Goal: Task Accomplishment & Management: Manage account settings

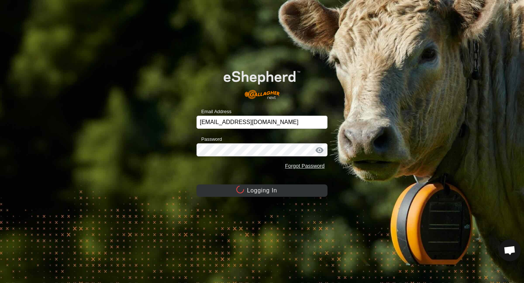
click at [239, 187] on circle at bounding box center [240, 190] width 10 height 10
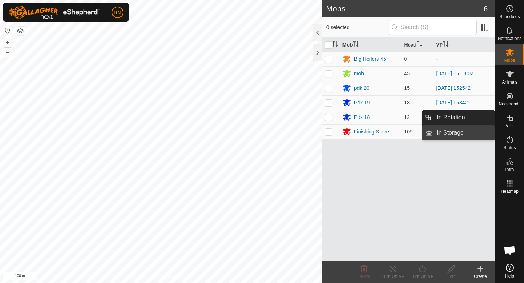
click at [463, 130] on link "In Storage" at bounding box center [463, 133] width 62 height 15
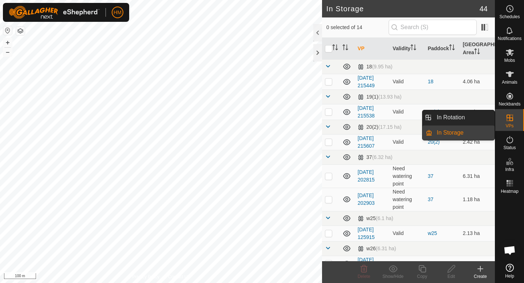
click at [509, 116] on icon at bounding box center [509, 118] width 7 height 7
click at [476, 118] on link "In Rotation" at bounding box center [463, 117] width 62 height 15
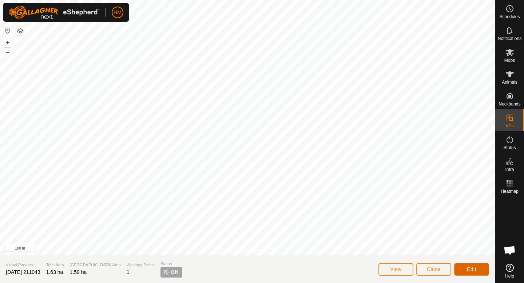
click at [480, 269] on button "Edit" at bounding box center [471, 269] width 35 height 13
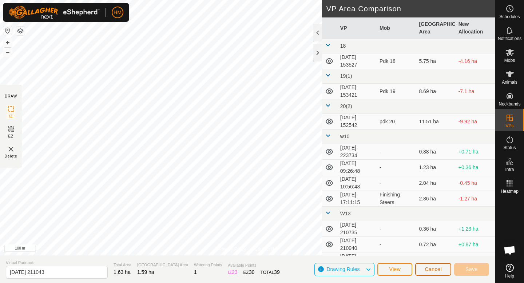
click at [432, 267] on span "Cancel" at bounding box center [433, 269] width 17 height 6
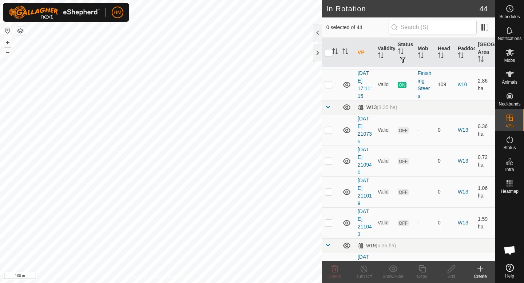
scroll to position [245, 0]
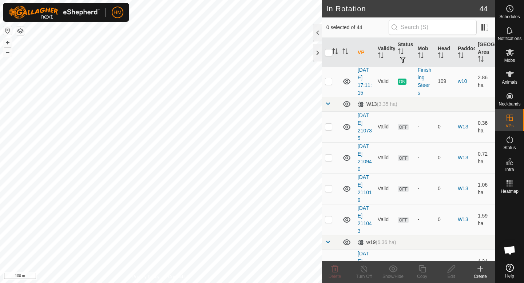
click at [329, 126] on p-checkbox at bounding box center [328, 127] width 7 height 6
checkbox input "true"
click at [330, 156] on p-checkbox at bounding box center [328, 158] width 7 height 6
checkbox input "true"
click at [329, 189] on p-checkbox at bounding box center [328, 189] width 7 height 6
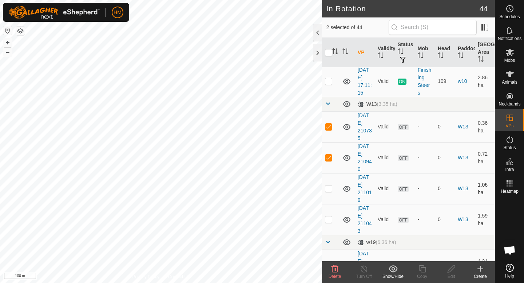
checkbox input "true"
click at [328, 223] on td at bounding box center [330, 219] width 17 height 31
checkbox input "true"
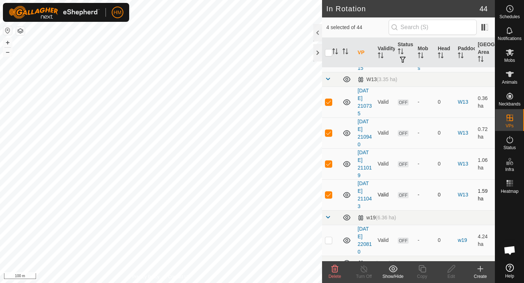
scroll to position [286, 0]
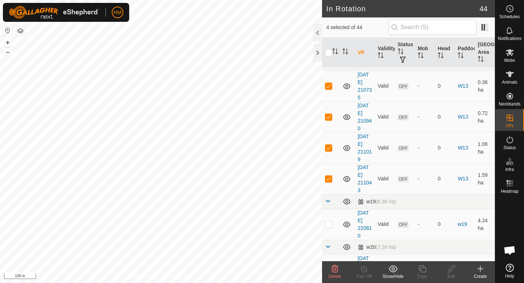
click at [336, 272] on icon at bounding box center [334, 268] width 7 height 7
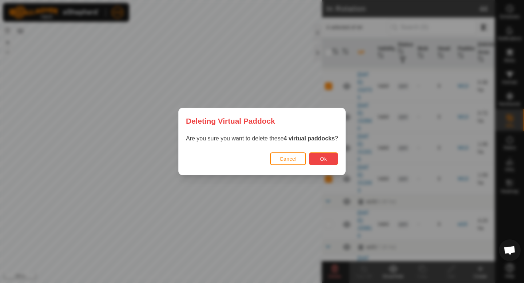
click at [329, 157] on button "Ok" at bounding box center [323, 158] width 29 height 13
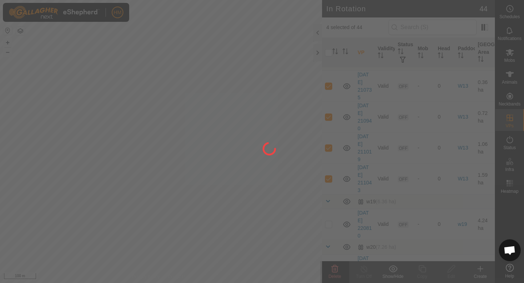
checkbox input "false"
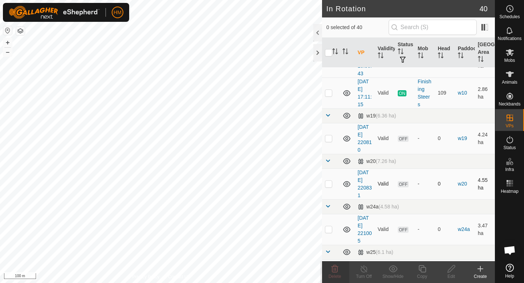
scroll to position [231, 0]
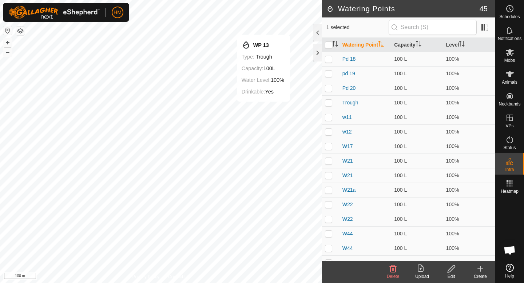
checkbox input "false"
click at [478, 267] on icon at bounding box center [480, 269] width 9 height 9
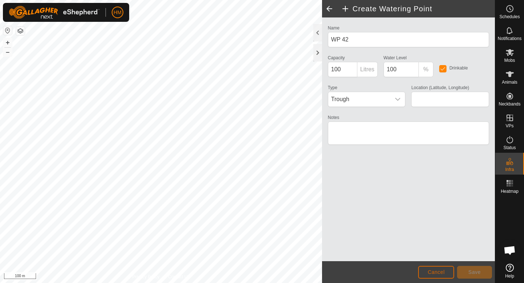
click at [429, 270] on span "Cancel" at bounding box center [436, 272] width 17 height 6
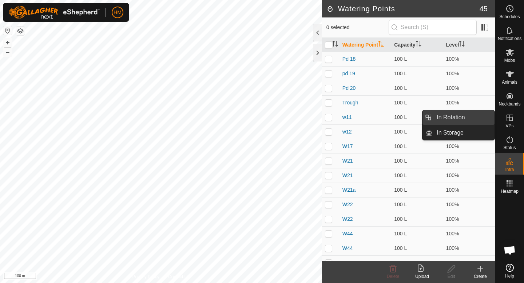
click at [457, 121] on link "In Rotation" at bounding box center [463, 117] width 62 height 15
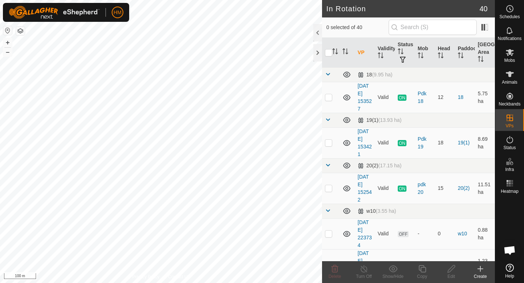
click at [481, 274] on div "Create" at bounding box center [480, 276] width 29 height 7
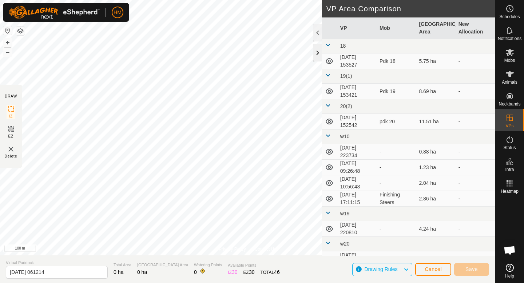
click at [318, 47] on div at bounding box center [317, 52] width 9 height 17
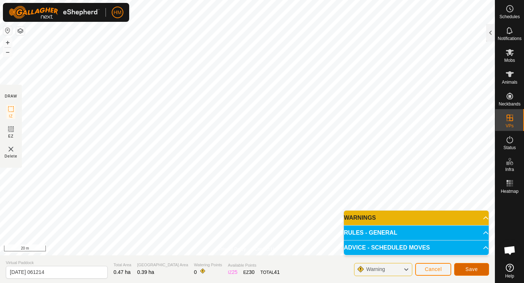
click at [479, 269] on button "Save" at bounding box center [471, 269] width 35 height 13
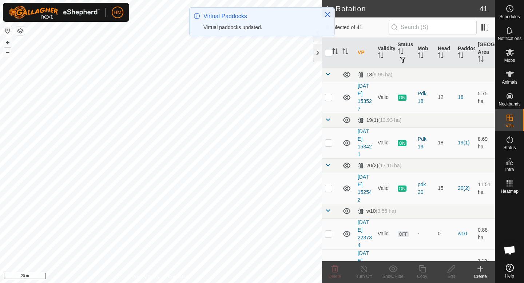
click at [480, 269] on icon at bounding box center [480, 268] width 0 height 5
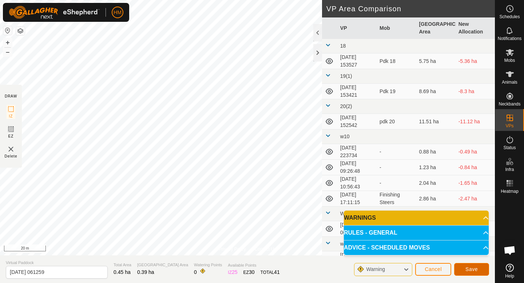
click at [475, 266] on span "Save" at bounding box center [471, 269] width 12 height 6
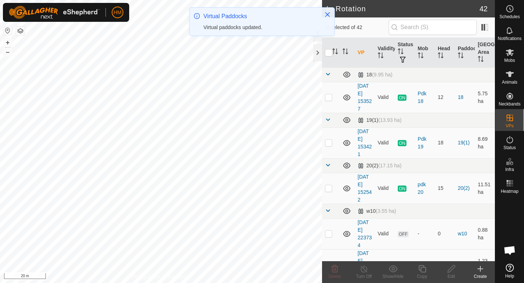
click at [482, 271] on icon at bounding box center [480, 269] width 9 height 9
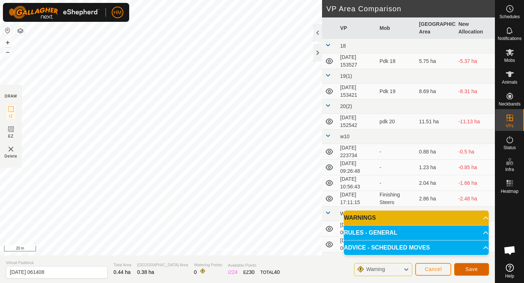
click at [476, 269] on span "Save" at bounding box center [471, 269] width 12 height 6
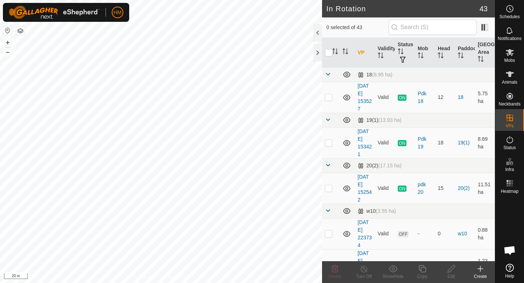
click at [479, 266] on icon at bounding box center [480, 269] width 9 height 9
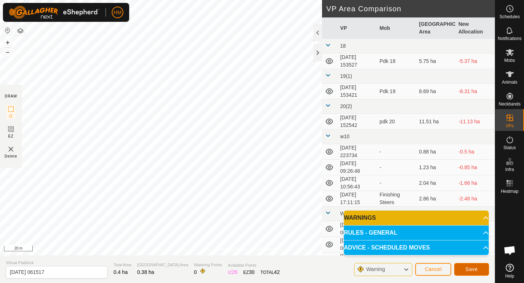
click at [477, 266] on span "Save" at bounding box center [471, 269] width 12 height 6
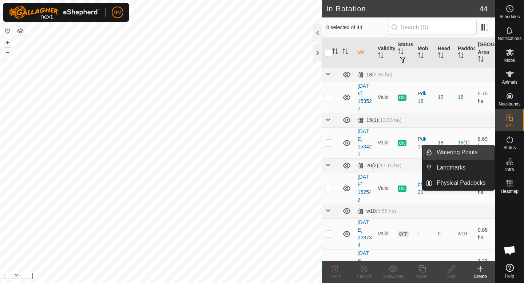
click at [466, 153] on link "Watering Points" at bounding box center [463, 152] width 62 height 15
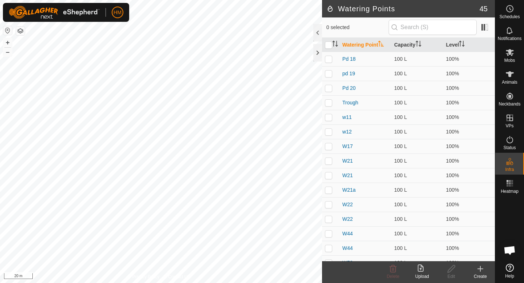
click at [481, 274] on div "Create" at bounding box center [480, 276] width 29 height 7
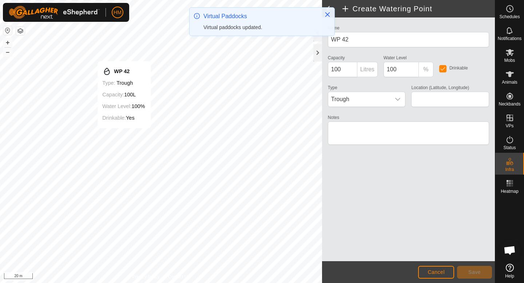
type input "-45.556797, 167.932573"
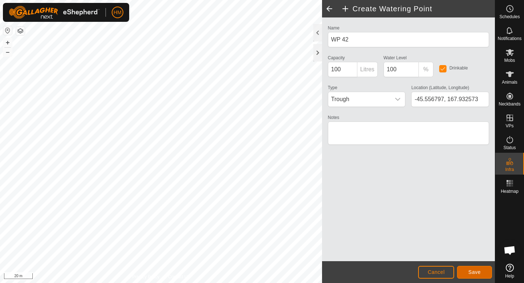
click at [474, 273] on span "Save" at bounding box center [474, 272] width 12 height 6
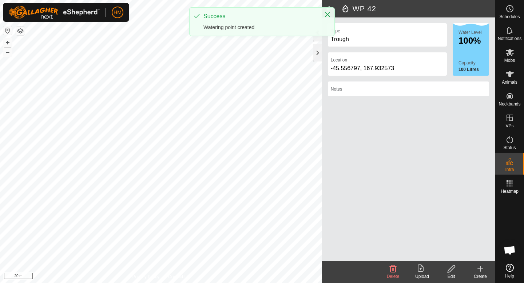
click at [482, 268] on icon at bounding box center [480, 269] width 9 height 9
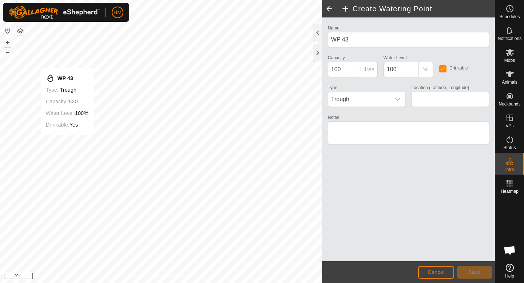
type input "-45.556840, 167.932065"
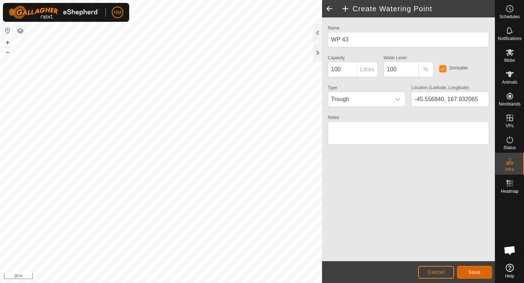
click at [478, 270] on span "Save" at bounding box center [474, 272] width 12 height 6
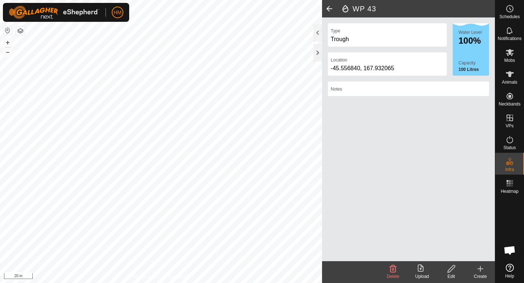
click at [482, 266] on icon at bounding box center [480, 269] width 9 height 9
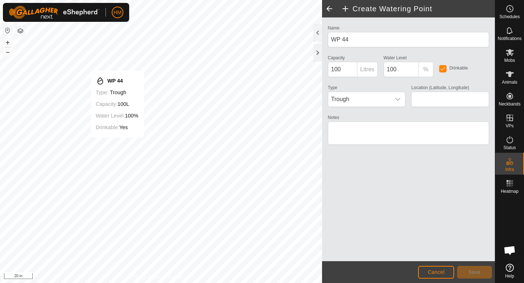
type input "-45.556826, 167.931457"
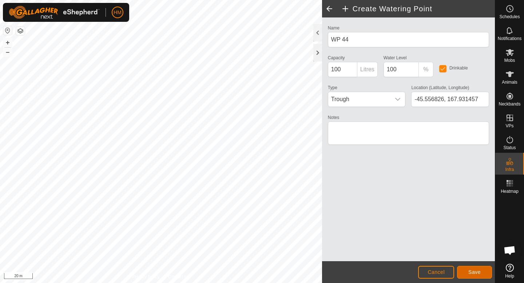
click at [475, 270] on span "Save" at bounding box center [474, 272] width 12 height 6
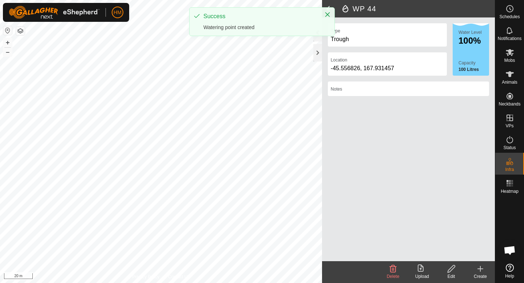
click at [479, 269] on icon at bounding box center [480, 269] width 9 height 9
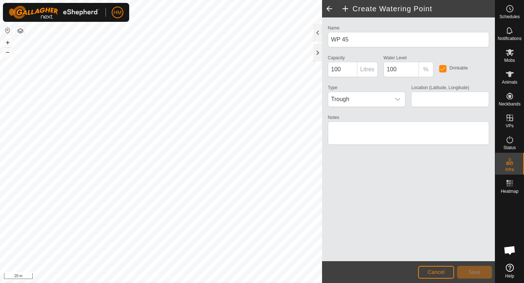
type input "-45.556856, 167.930797"
click at [483, 273] on button "Save" at bounding box center [474, 272] width 35 height 13
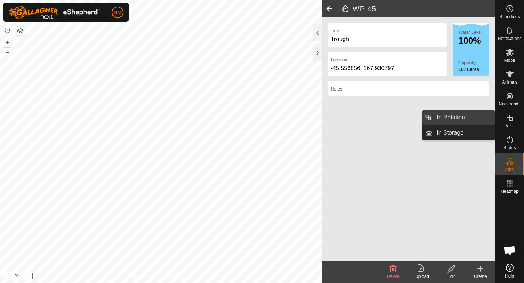
click at [480, 123] on link "In Rotation" at bounding box center [463, 117] width 62 height 15
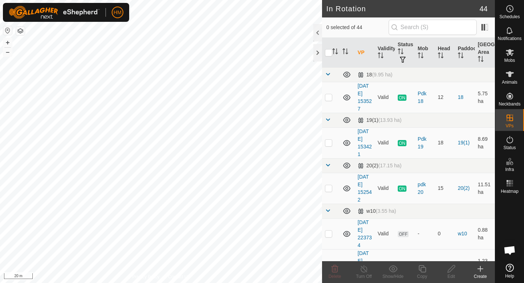
click at [480, 274] on div "Create" at bounding box center [480, 276] width 29 height 7
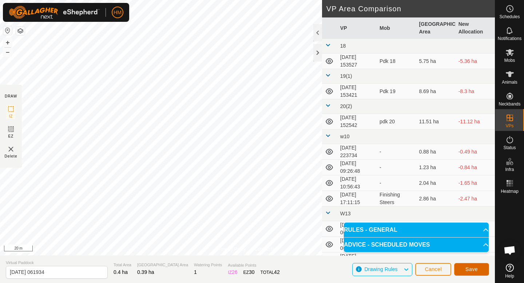
click at [477, 271] on span "Save" at bounding box center [471, 269] width 12 height 6
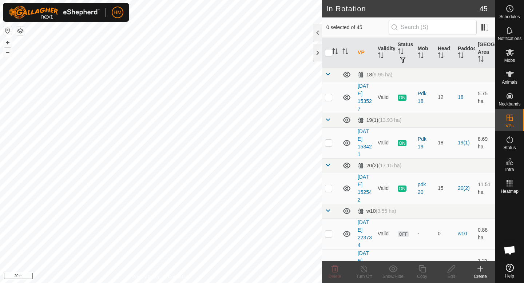
click at [479, 270] on icon at bounding box center [480, 269] width 9 height 9
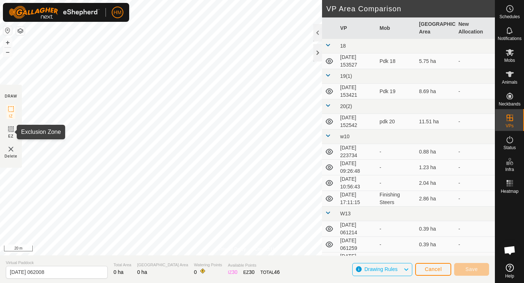
click at [13, 129] on icon at bounding box center [11, 129] width 4 height 4
click at [440, 270] on span "Cancel" at bounding box center [433, 269] width 17 height 6
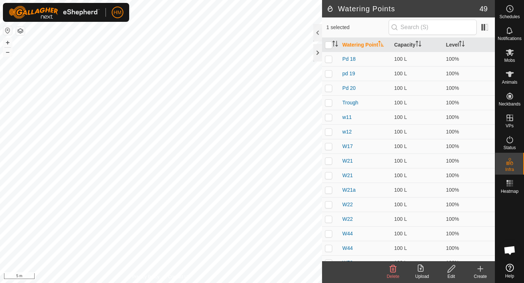
click at [395, 272] on icon at bounding box center [393, 268] width 7 height 7
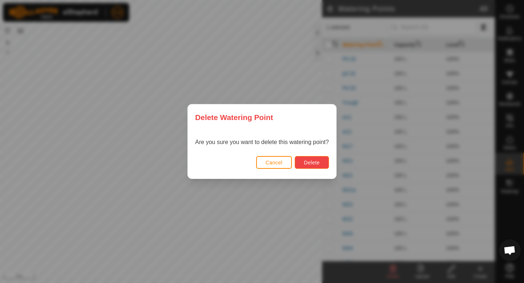
click at [321, 164] on button "Delete" at bounding box center [312, 162] width 34 height 13
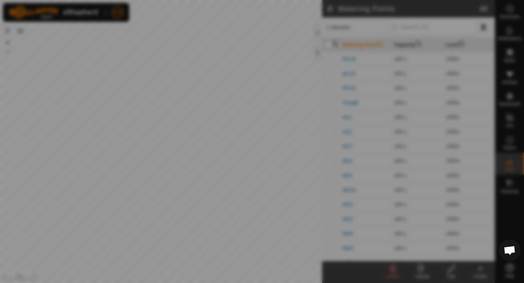
checkbox input "false"
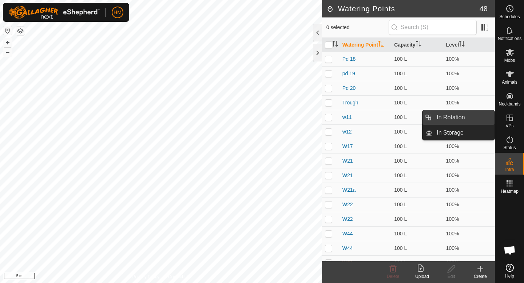
click at [475, 115] on link "In Rotation" at bounding box center [463, 117] width 62 height 15
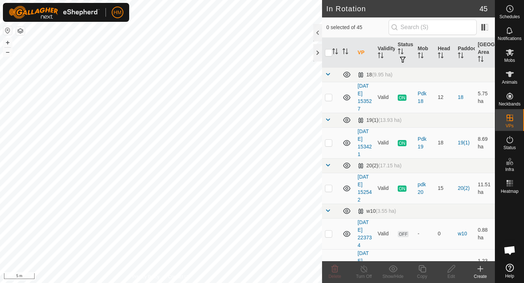
click at [481, 270] on icon at bounding box center [480, 269] width 9 height 9
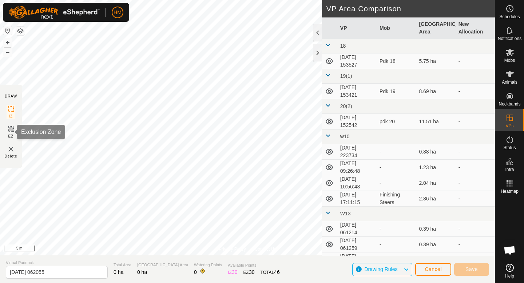
click at [8, 129] on rect at bounding box center [11, 129] width 6 height 6
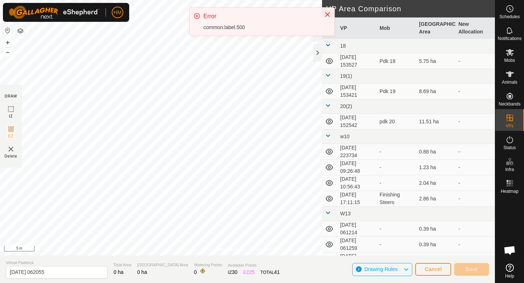
click at [217, 26] on div "common.label.500" at bounding box center [260, 28] width 114 height 8
click at [211, 15] on div "Error" at bounding box center [260, 16] width 114 height 9
click at [198, 15] on icon at bounding box center [197, 16] width 6 height 6
click at [328, 14] on icon "Close" at bounding box center [327, 14] width 5 height 5
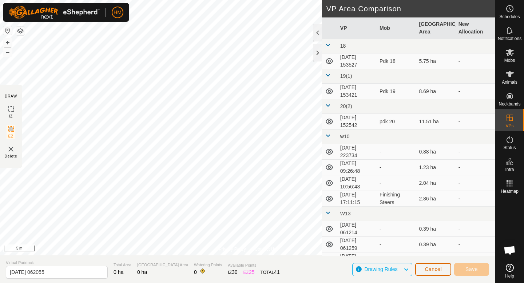
click at [442, 275] on button "Cancel" at bounding box center [433, 269] width 36 height 13
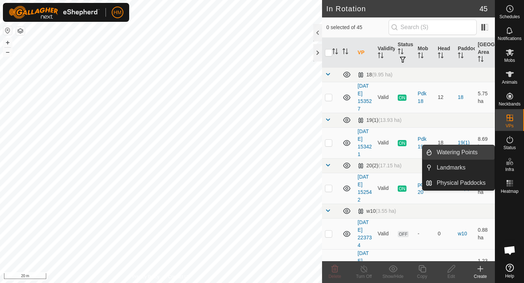
click at [458, 156] on link "Watering Points" at bounding box center [463, 152] width 62 height 15
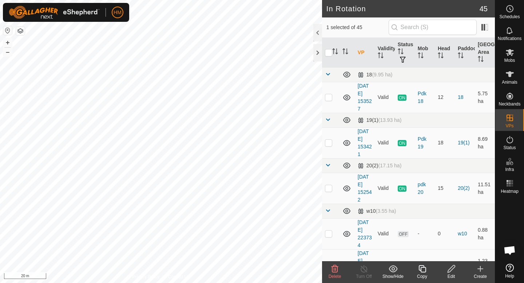
click at [479, 270] on icon at bounding box center [480, 269] width 9 height 9
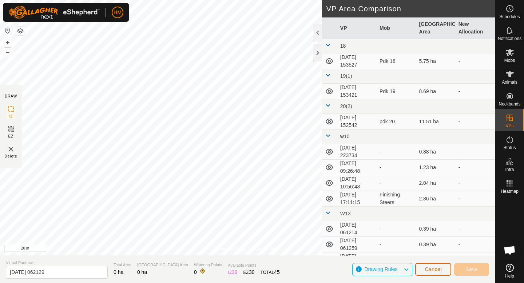
click at [445, 268] on button "Cancel" at bounding box center [433, 269] width 36 height 13
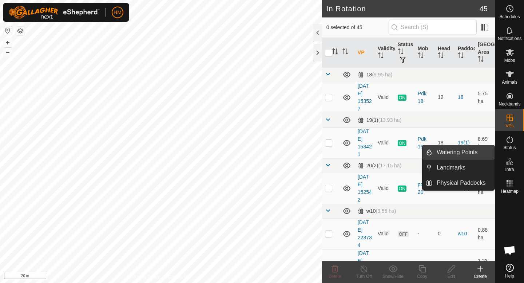
click at [472, 157] on link "Watering Points" at bounding box center [463, 152] width 62 height 15
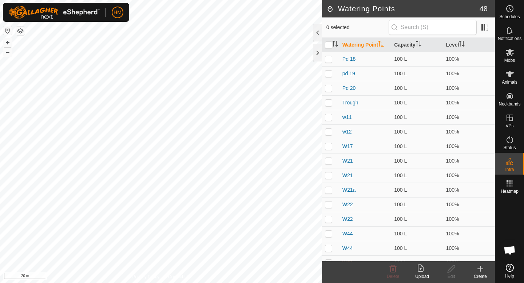
click at [481, 272] on icon at bounding box center [480, 269] width 9 height 9
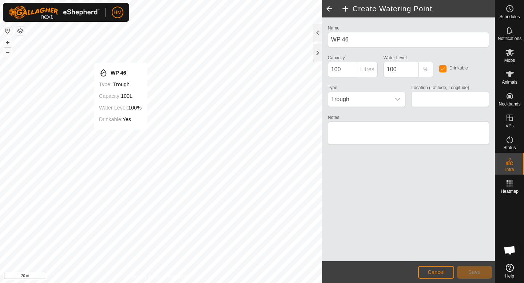
type input "-45.556769, 167.932944"
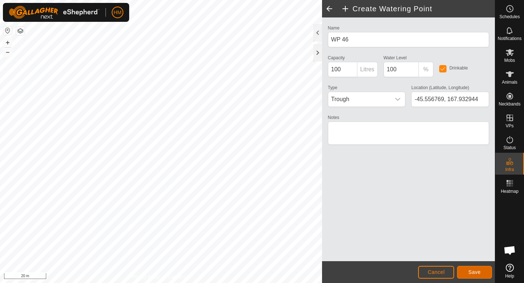
click at [472, 270] on span "Save" at bounding box center [474, 272] width 12 height 6
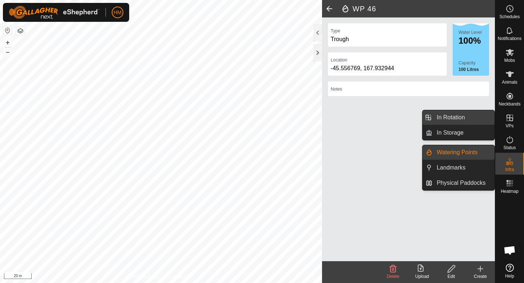
click at [456, 115] on link "In Rotation" at bounding box center [463, 117] width 62 height 15
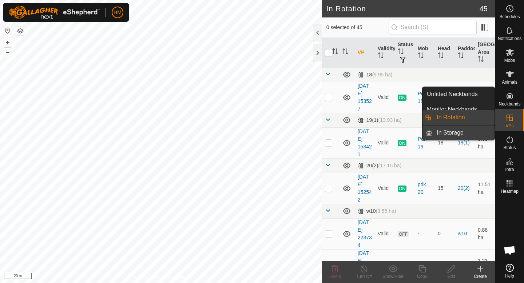
click at [466, 131] on link "In Storage" at bounding box center [463, 133] width 62 height 15
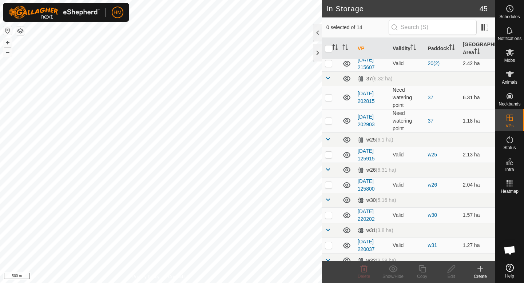
scroll to position [83, 0]
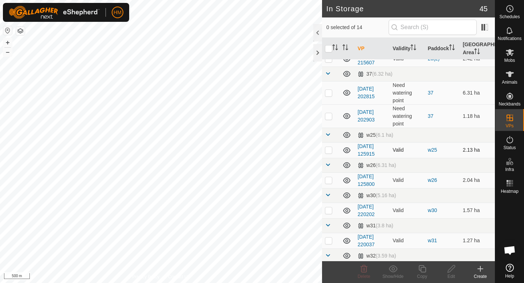
click at [329, 150] on p-checkbox at bounding box center [328, 150] width 7 height 6
checkbox input "true"
click at [329, 179] on p-checkbox at bounding box center [328, 180] width 7 height 6
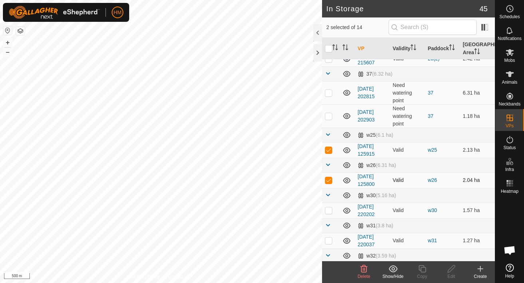
click at [329, 179] on p-checkbox at bounding box center [328, 180] width 7 height 6
checkbox input "true"
click at [328, 211] on p-checkbox at bounding box center [328, 210] width 7 height 6
checkbox input "true"
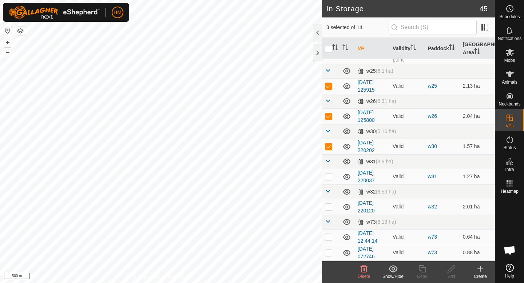
scroll to position [155, 0]
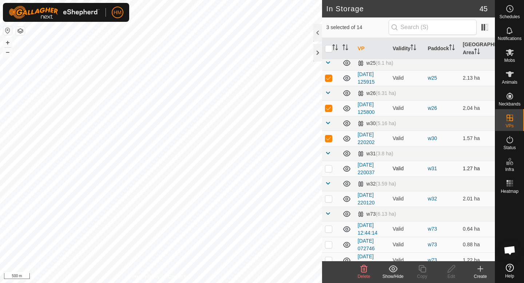
click at [329, 171] on p-tablecheckbox at bounding box center [328, 169] width 7 height 6
checkbox input "true"
click at [331, 200] on p-checkbox at bounding box center [328, 199] width 7 height 6
checkbox input "true"
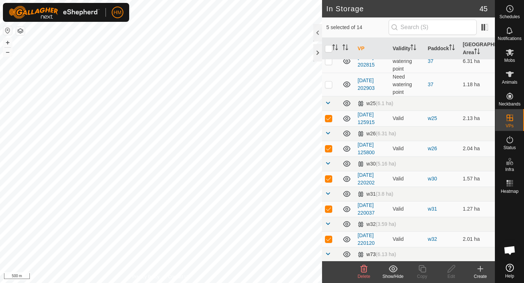
scroll to position [113, 0]
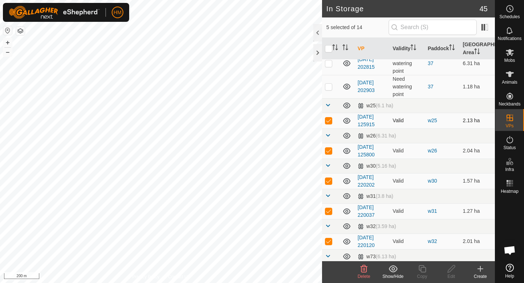
click at [347, 121] on icon at bounding box center [346, 121] width 7 height 6
click at [347, 121] on icon at bounding box center [346, 120] width 9 height 9
click at [363, 271] on icon at bounding box center [363, 269] width 9 height 9
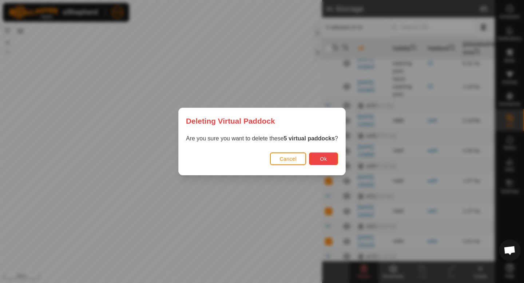
click at [323, 158] on span "Ok" at bounding box center [323, 159] width 7 height 6
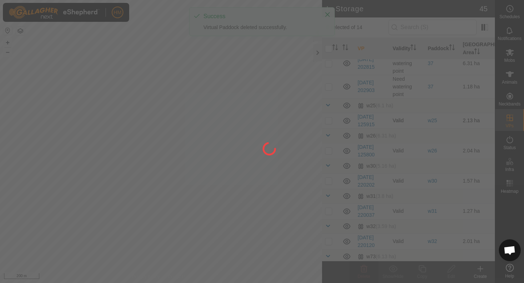
checkbox input "false"
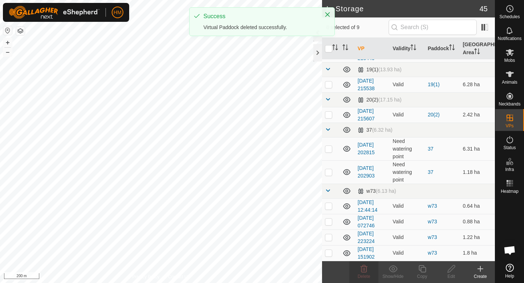
scroll to position [27, 0]
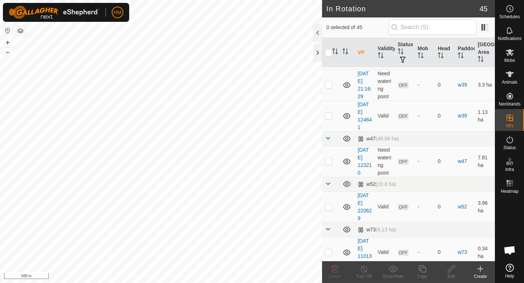
scroll to position [1022, 0]
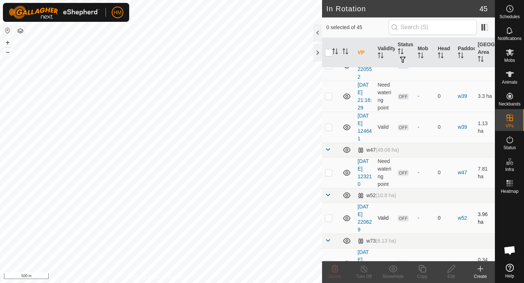
click at [331, 219] on p-checkbox at bounding box center [328, 218] width 7 height 6
checkbox input "true"
click at [327, 172] on p-checkbox at bounding box center [328, 173] width 7 height 6
checkbox input "true"
drag, startPoint x: 359, startPoint y: 148, endPoint x: 363, endPoint y: 147, distance: 4.1
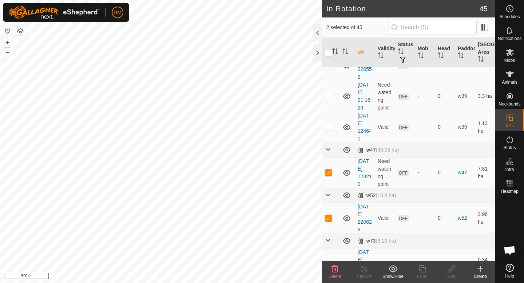
click at [363, 147] on div "w47 (49.08 ha)" at bounding box center [378, 150] width 41 height 6
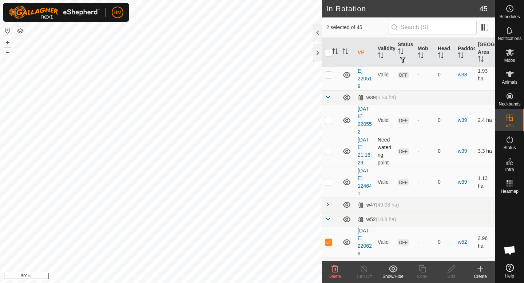
scroll to position [965, 0]
click at [329, 183] on p-checkbox at bounding box center [328, 183] width 7 height 6
click at [327, 183] on p-checkbox at bounding box center [328, 183] width 7 height 6
checkbox input "true"
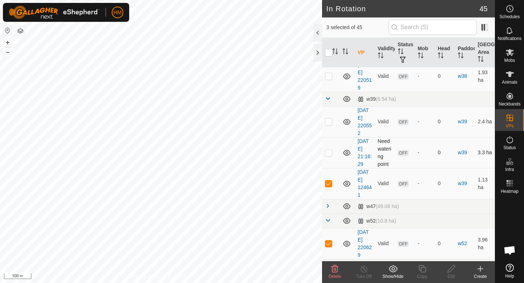
click at [330, 152] on p-checkbox at bounding box center [328, 153] width 7 height 6
checkbox input "true"
click at [330, 122] on p-checkbox at bounding box center [328, 122] width 7 height 6
checkbox input "true"
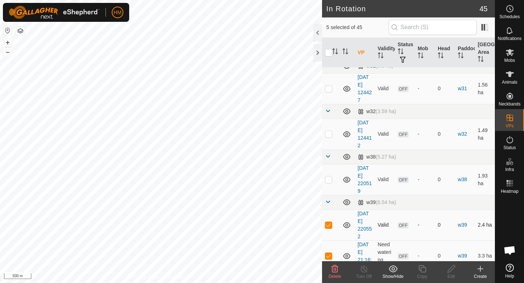
scroll to position [853, 0]
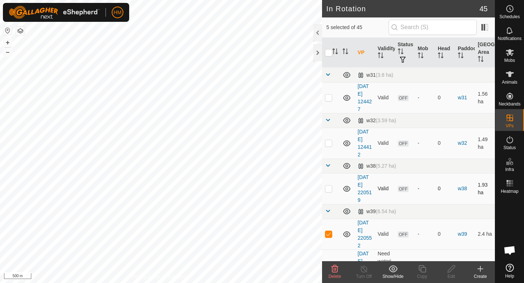
click at [329, 189] on p-checkbox at bounding box center [328, 189] width 7 height 6
checkbox input "true"
click at [330, 146] on p-checkbox at bounding box center [328, 143] width 7 height 6
checkbox input "true"
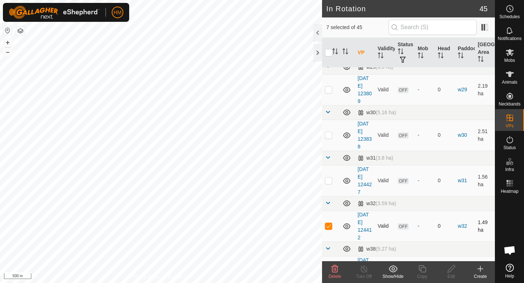
scroll to position [760, 0]
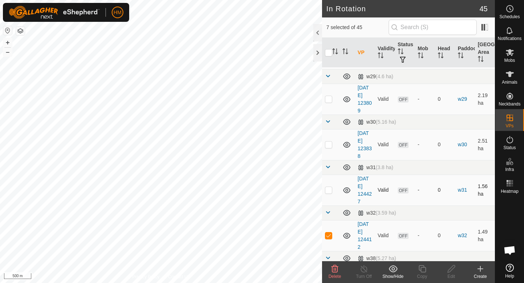
click at [329, 188] on p-checkbox at bounding box center [328, 190] width 7 height 6
checkbox input "true"
click at [330, 144] on p-checkbox at bounding box center [328, 145] width 7 height 6
checkbox input "true"
click at [330, 100] on p-checkbox at bounding box center [328, 99] width 7 height 6
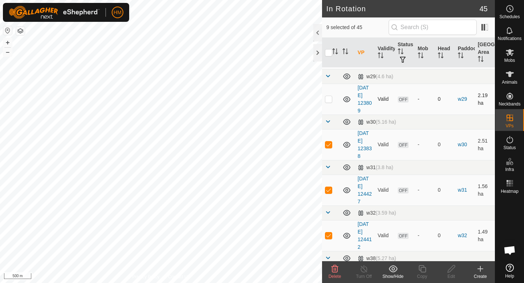
checkbox input "true"
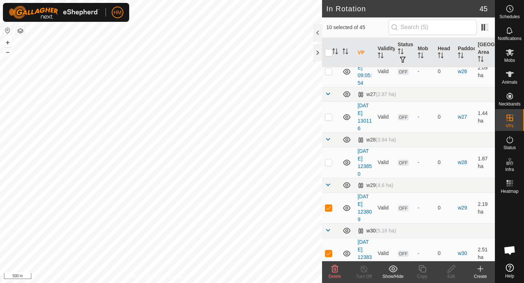
scroll to position [651, 0]
click at [329, 166] on p-checkbox at bounding box center [328, 163] width 7 height 6
checkbox input "true"
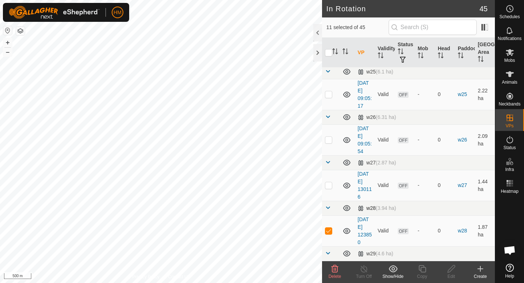
scroll to position [583, 0]
click at [329, 188] on p-checkbox at bounding box center [328, 186] width 7 height 6
checkbox input "true"
click at [329, 143] on td at bounding box center [330, 140] width 17 height 31
checkbox input "true"
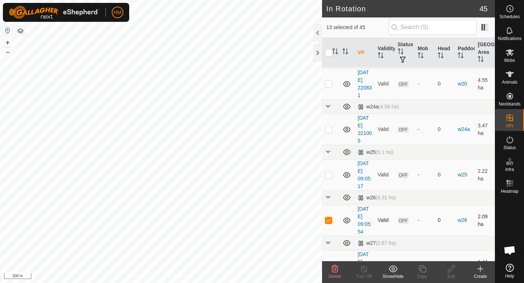
scroll to position [492, 0]
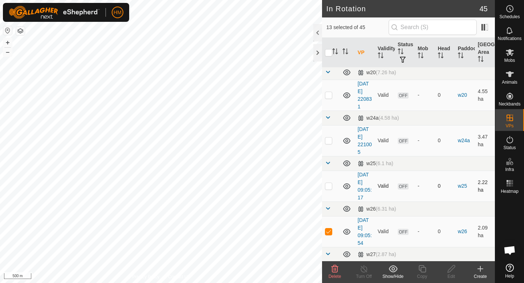
click at [328, 187] on p-checkbox at bounding box center [328, 186] width 7 height 6
checkbox input "true"
click at [327, 142] on p-checkbox at bounding box center [328, 141] width 7 height 6
checkbox input "true"
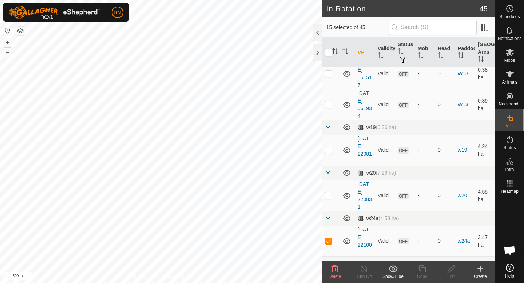
scroll to position [387, 0]
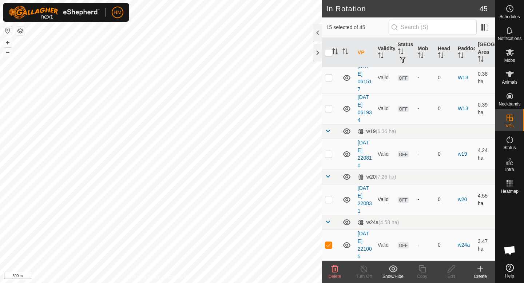
click at [329, 200] on p-checkbox at bounding box center [328, 199] width 7 height 6
checkbox input "true"
click at [330, 155] on p-checkbox at bounding box center [328, 154] width 7 height 6
checkbox input "true"
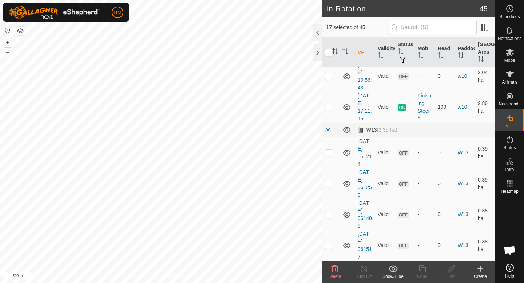
scroll to position [222, 0]
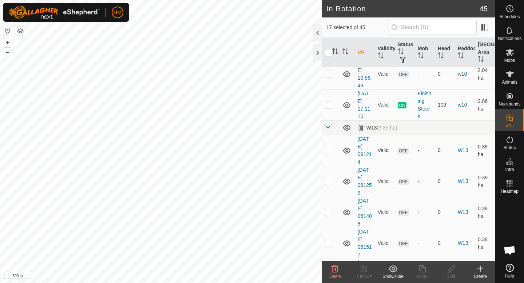
click at [329, 150] on p-checkbox at bounding box center [328, 150] width 7 height 6
checkbox input "false"
click at [337, 273] on div "Delete" at bounding box center [334, 276] width 29 height 7
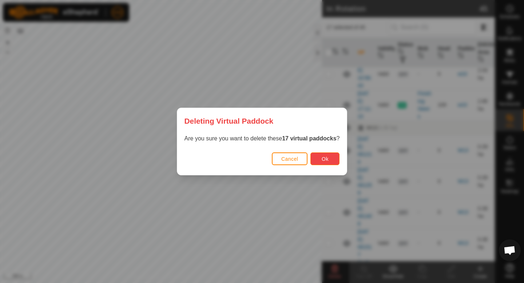
click at [333, 160] on button "Ok" at bounding box center [324, 158] width 29 height 13
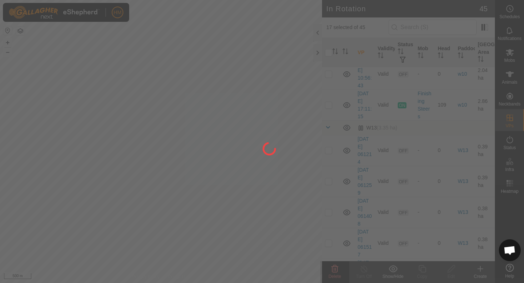
checkbox input "false"
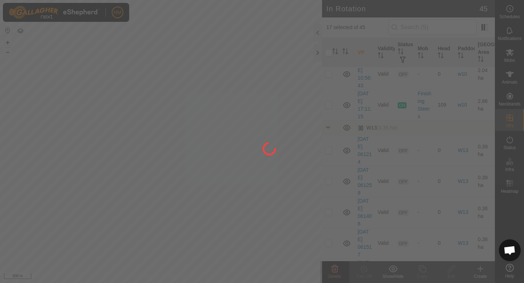
checkbox input "false"
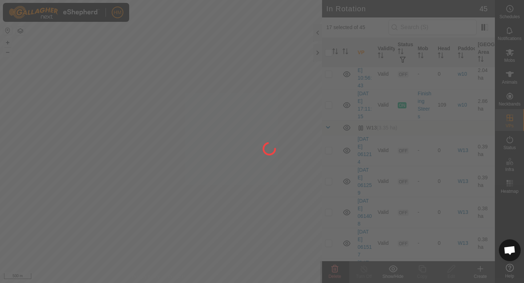
checkbox input "false"
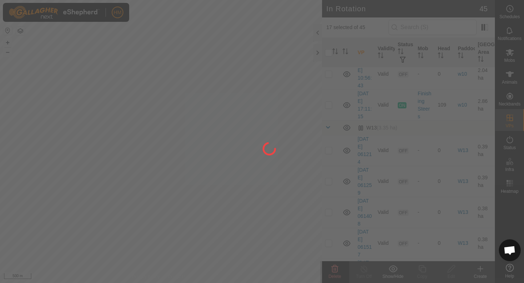
checkbox input "false"
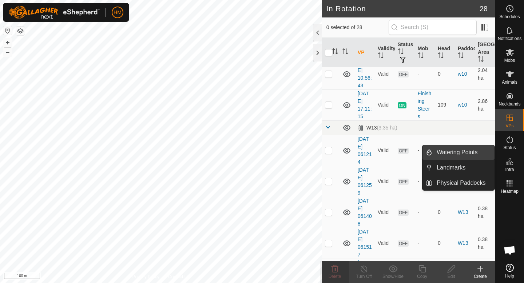
click at [480, 152] on link "Watering Points" at bounding box center [463, 152] width 62 height 15
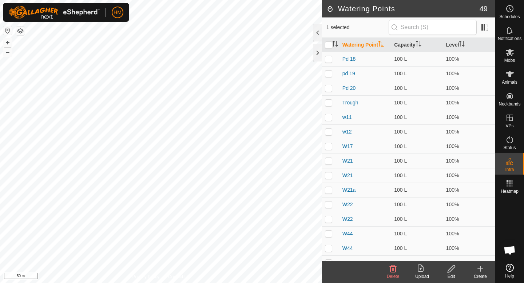
click at [478, 272] on icon at bounding box center [480, 269] width 9 height 9
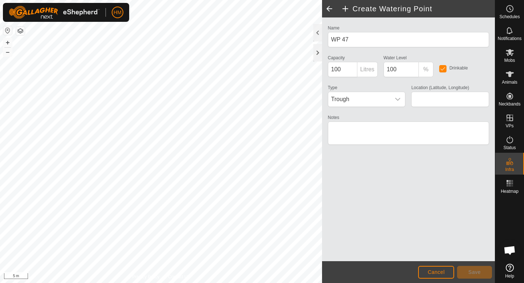
type input "-45.566029, 167.927476"
click at [486, 272] on button "Save" at bounding box center [474, 272] width 35 height 13
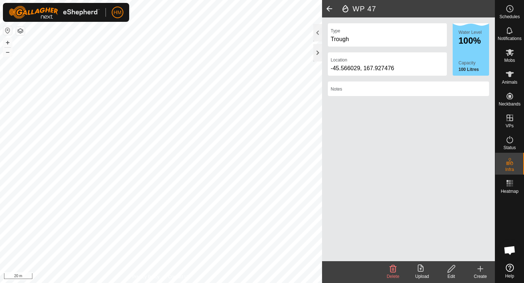
click at [483, 267] on icon at bounding box center [480, 269] width 9 height 9
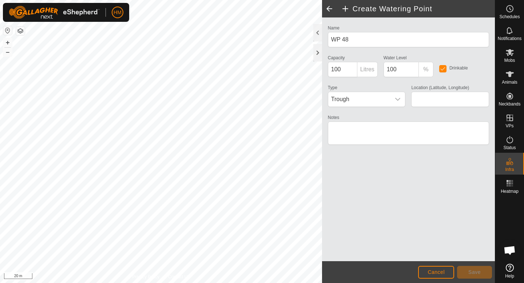
type input "-45.565537, 167.925445"
click at [470, 271] on span "Save" at bounding box center [474, 272] width 12 height 6
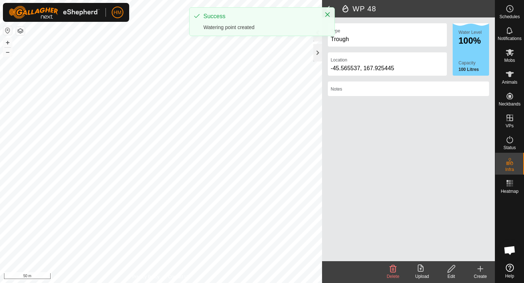
click at [479, 272] on icon at bounding box center [480, 269] width 9 height 9
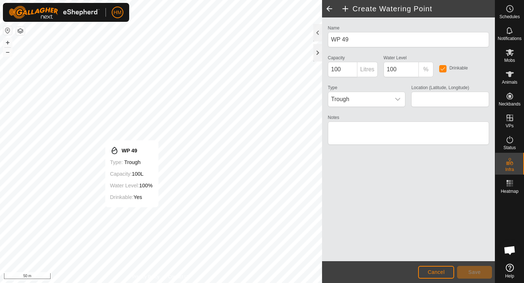
type input "-45.568308, 167.919777"
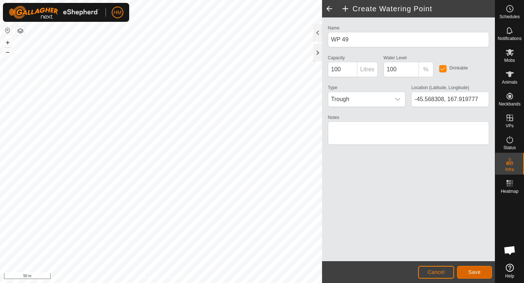
click at [485, 269] on button "Save" at bounding box center [474, 272] width 35 height 13
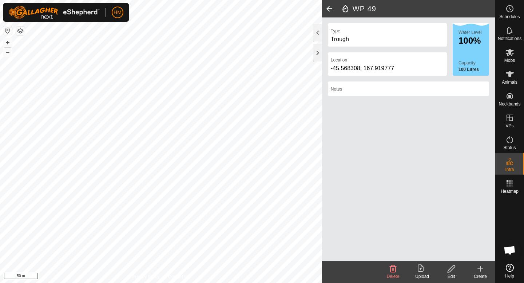
click at [481, 269] on icon at bounding box center [480, 269] width 5 height 0
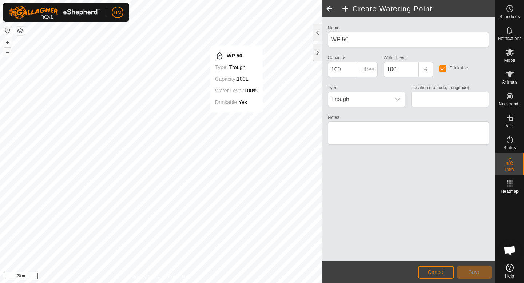
type input "-45.564966, 167.922431"
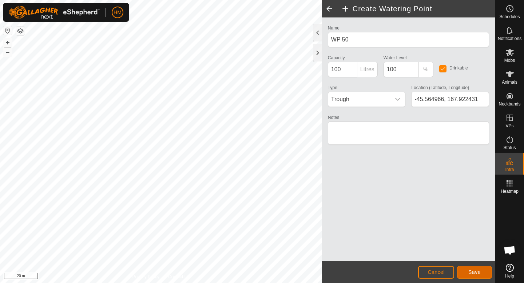
click at [472, 271] on span "Save" at bounding box center [474, 272] width 12 height 6
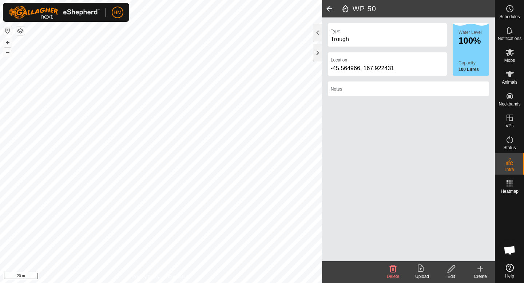
click at [482, 274] on div "Create" at bounding box center [480, 276] width 29 height 7
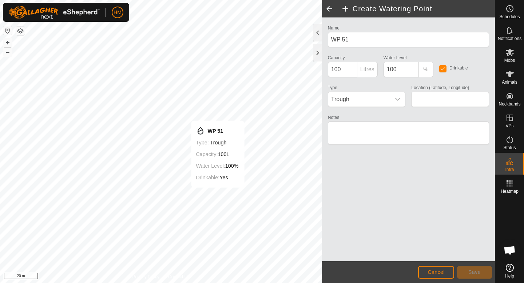
type input "-45.564613, 167.920269"
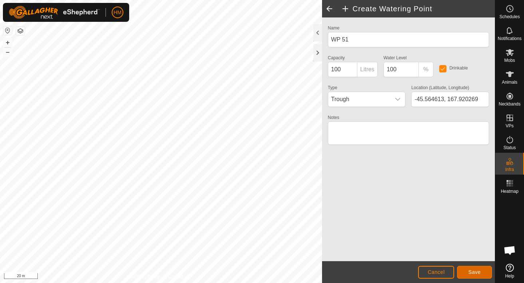
click at [472, 273] on span "Save" at bounding box center [474, 272] width 12 height 6
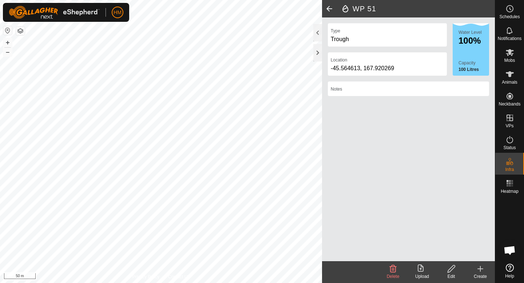
click at [479, 273] on icon at bounding box center [480, 269] width 9 height 9
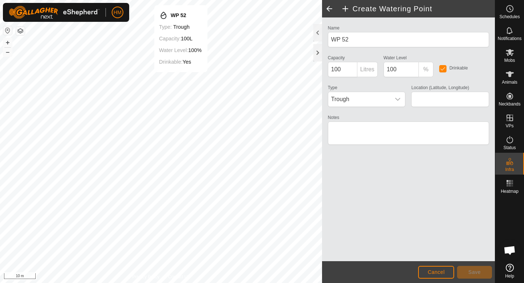
type input "-45.564714, 167.925435"
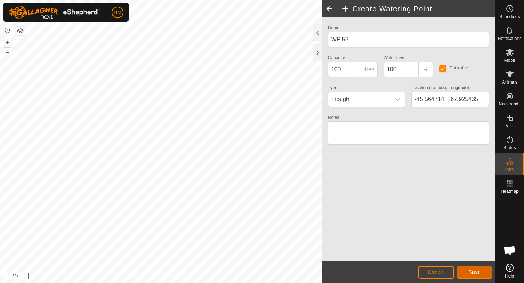
click at [485, 275] on button "Save" at bounding box center [474, 272] width 35 height 13
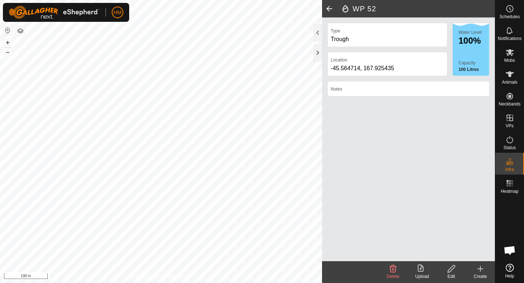
click at [481, 272] on icon at bounding box center [480, 269] width 9 height 9
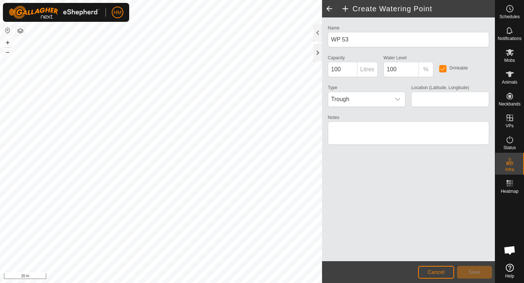
type input "-45.563169, 167.921081"
click at [475, 272] on span "Save" at bounding box center [474, 272] width 12 height 6
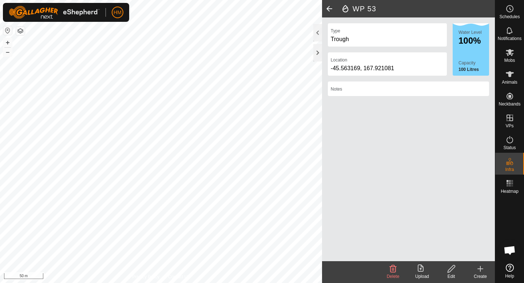
click at [481, 270] on icon at bounding box center [480, 269] width 9 height 9
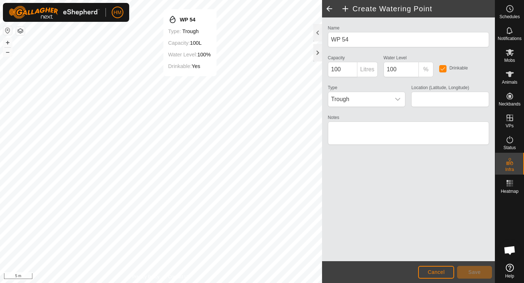
type input "-45.558620, 167.919538"
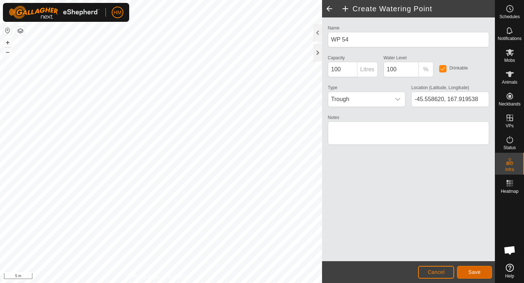
click at [478, 270] on span "Save" at bounding box center [474, 272] width 12 height 6
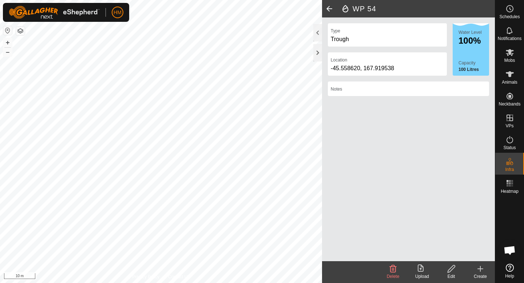
click at [480, 270] on icon at bounding box center [480, 269] width 9 height 9
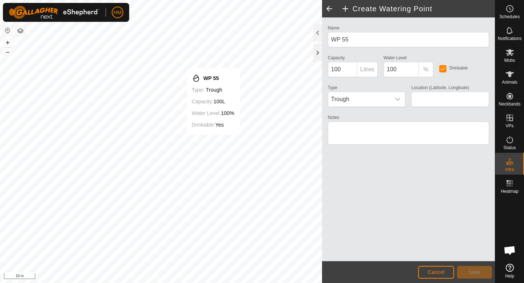
type input "-45.555997, 167.921145"
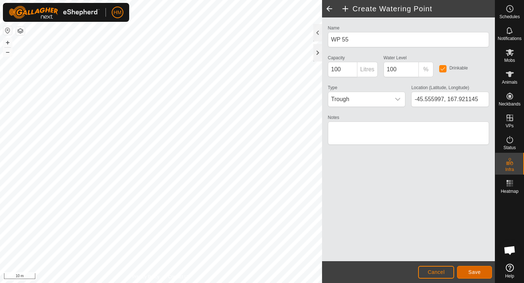
click at [486, 271] on button "Save" at bounding box center [474, 272] width 35 height 13
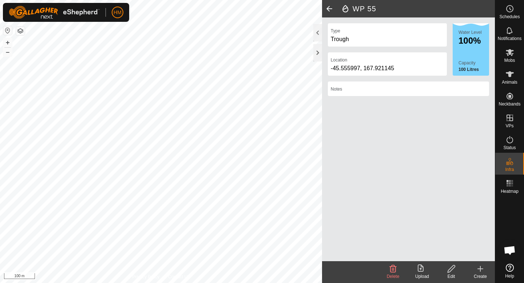
click at [484, 270] on icon at bounding box center [480, 269] width 9 height 9
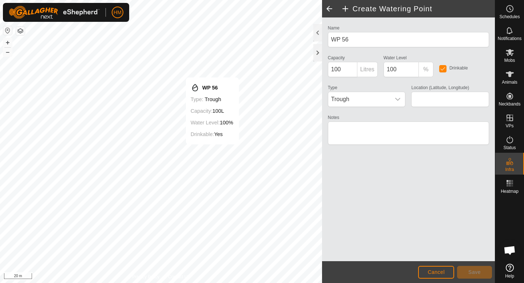
type input "-45.554627, 167.923167"
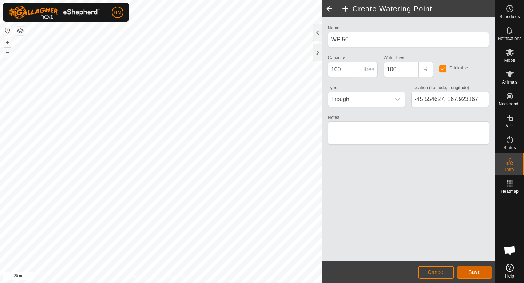
click at [485, 275] on button "Save" at bounding box center [474, 272] width 35 height 13
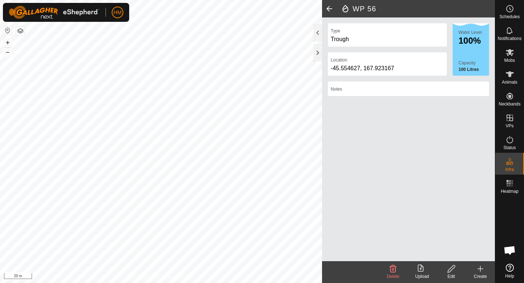
click at [478, 272] on icon at bounding box center [480, 269] width 9 height 9
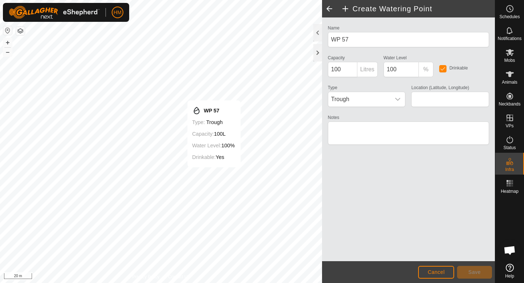
type input "-45.554226, 167.920628"
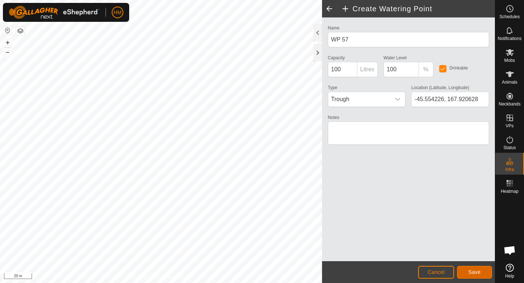
click at [476, 274] on span "Save" at bounding box center [474, 272] width 12 height 6
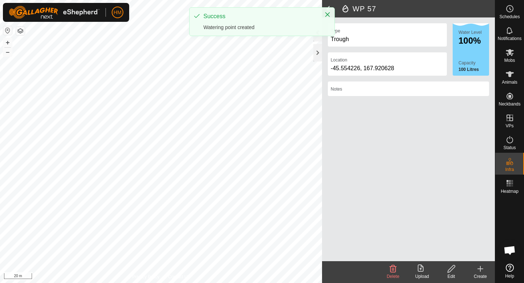
click at [482, 270] on icon at bounding box center [480, 269] width 9 height 9
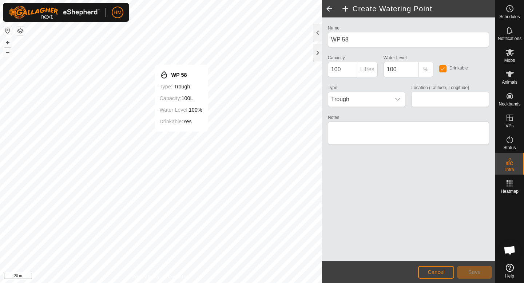
type input "-45.553293, 167.920433"
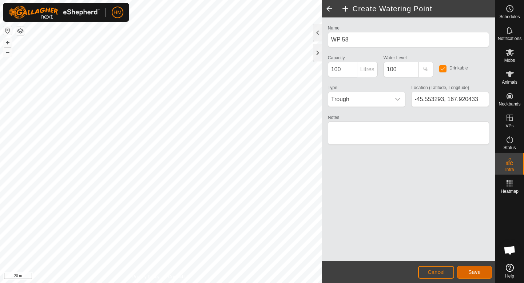
click at [486, 273] on button "Save" at bounding box center [474, 272] width 35 height 13
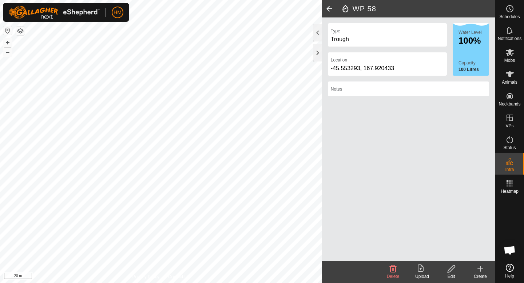
click at [477, 272] on icon at bounding box center [480, 269] width 9 height 9
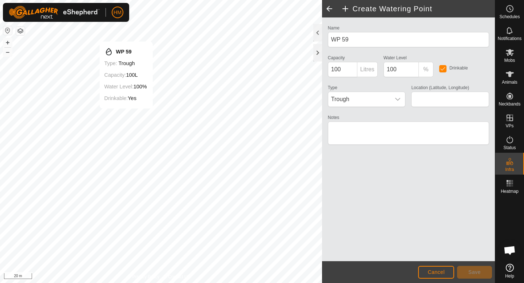
type input "-45.552844, 167.923066"
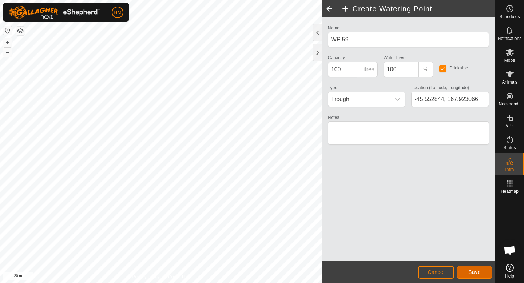
click at [484, 275] on button "Save" at bounding box center [474, 272] width 35 height 13
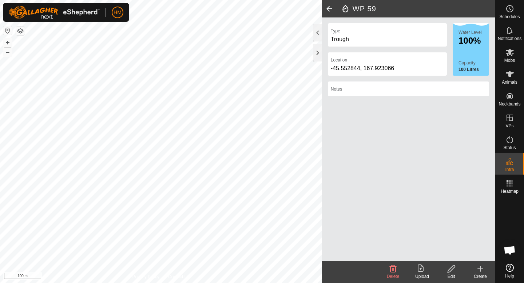
click at [481, 268] on icon at bounding box center [480, 269] width 9 height 9
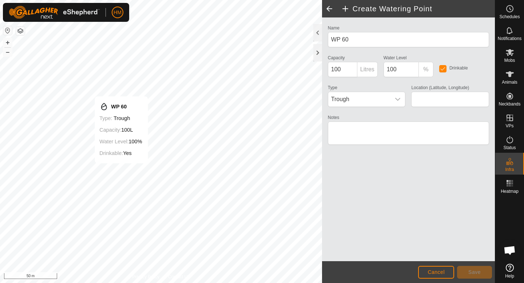
type input "-45.548191, 167.922838"
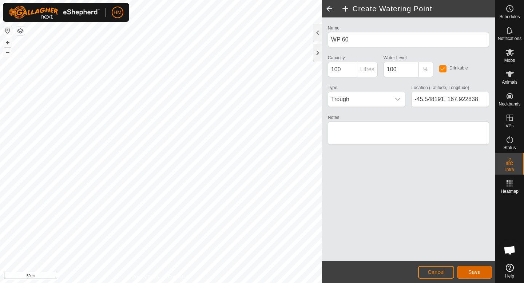
click at [473, 270] on span "Save" at bounding box center [474, 272] width 12 height 6
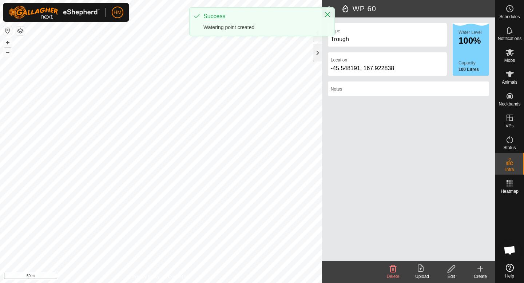
click at [478, 271] on icon at bounding box center [480, 269] width 9 height 9
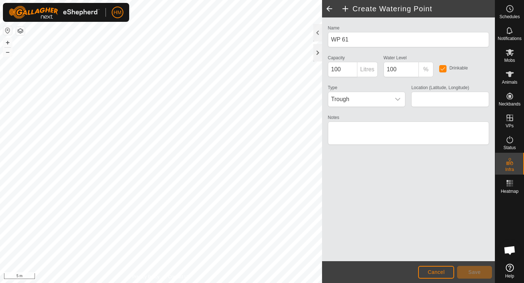
type input "-45.546721, 167.922760"
click at [477, 272] on span "Save" at bounding box center [474, 272] width 12 height 6
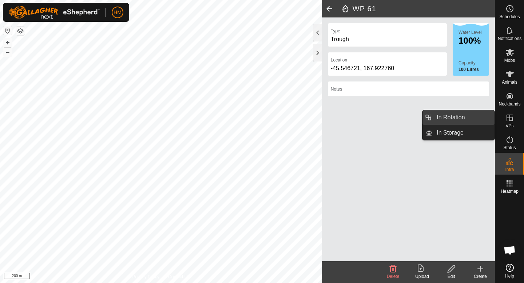
click at [473, 117] on link "In Rotation" at bounding box center [463, 117] width 62 height 15
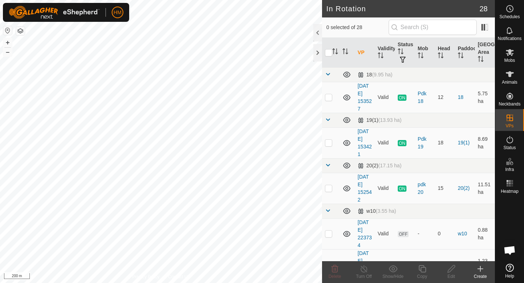
click at [484, 269] on icon at bounding box center [480, 269] width 9 height 9
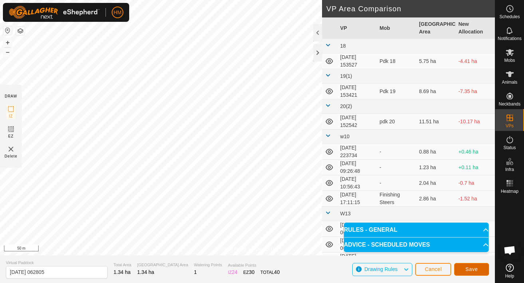
click at [476, 268] on span "Save" at bounding box center [471, 269] width 12 height 6
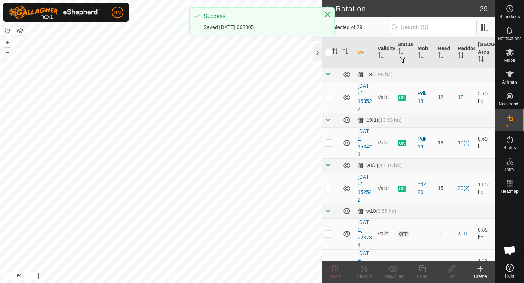
click at [481, 270] on icon at bounding box center [480, 269] width 9 height 9
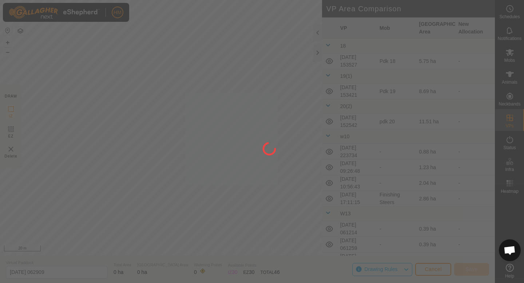
click at [128, 28] on div "HM Schedules Notifications Mobs Animals Neckbands VPs Status Infra Heatmap Help…" at bounding box center [262, 141] width 524 height 283
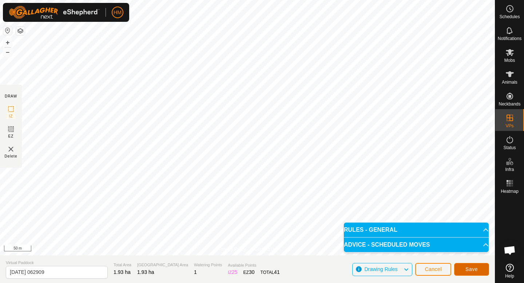
click at [474, 270] on span "Save" at bounding box center [471, 269] width 12 height 6
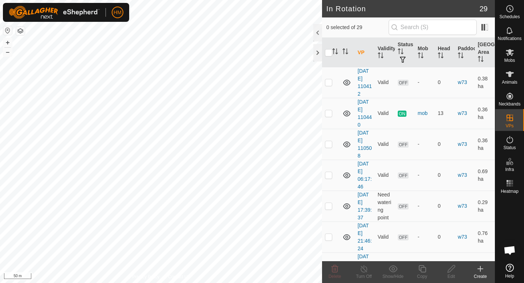
scroll to position [834, 0]
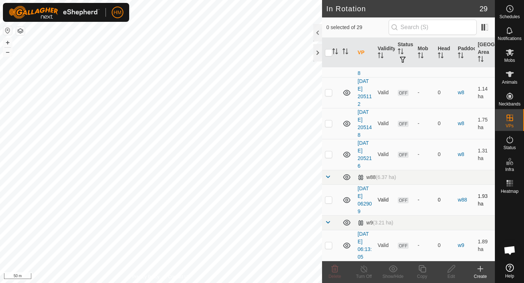
click at [328, 202] on p-checkbox at bounding box center [328, 200] width 7 height 6
checkbox input "false"
click at [477, 271] on icon at bounding box center [480, 269] width 9 height 9
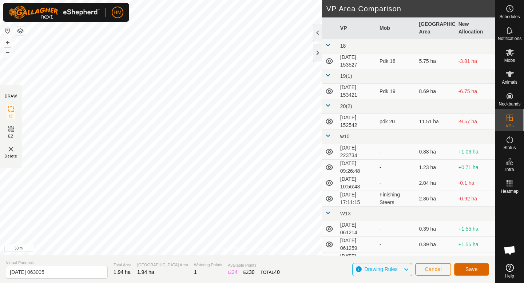
click at [477, 270] on span "Save" at bounding box center [471, 269] width 12 height 6
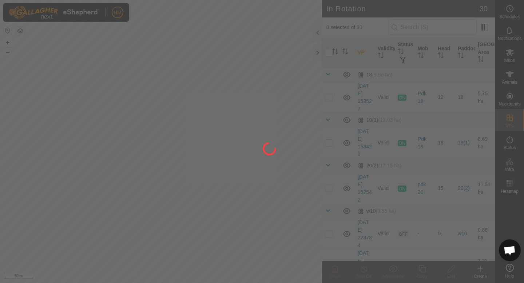
click at [128, 195] on div "HM Schedules Notifications Mobs Animals Neckbands VPs Status Infra Heatmap Help…" at bounding box center [262, 141] width 524 height 283
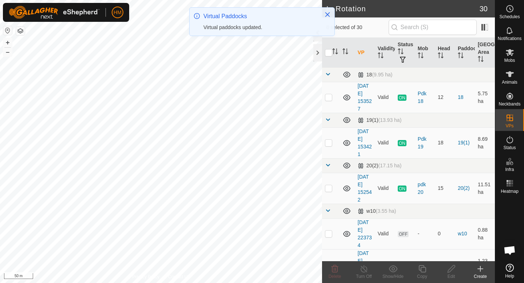
click at [485, 269] on create-svg-icon at bounding box center [480, 269] width 29 height 9
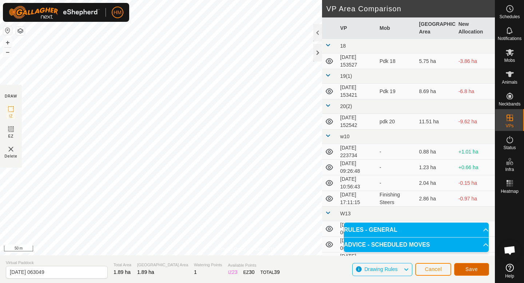
click at [476, 271] on span "Save" at bounding box center [471, 269] width 12 height 6
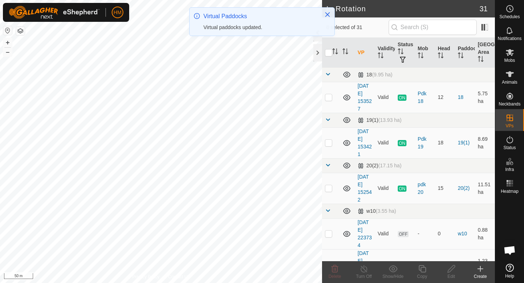
click at [480, 273] on icon at bounding box center [480, 269] width 9 height 9
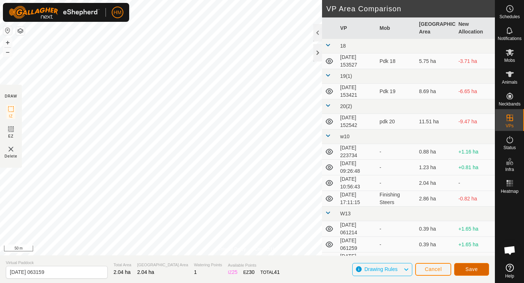
click at [465, 269] on button "Save" at bounding box center [471, 269] width 35 height 13
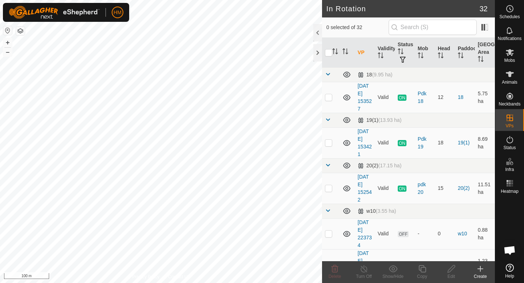
click at [480, 269] on icon at bounding box center [480, 269] width 5 height 0
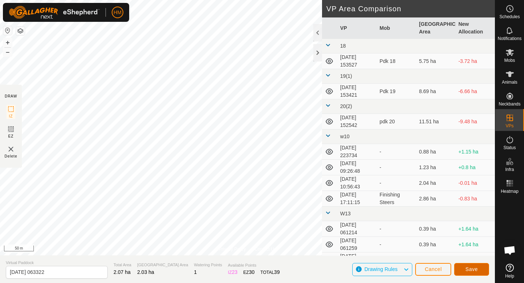
click at [480, 269] on button "Save" at bounding box center [471, 269] width 35 height 13
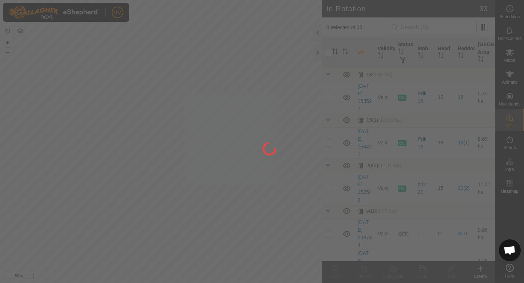
click at [226, 171] on div "HM Schedules Notifications Mobs Animals Neckbands VPs Status Infra Heatmap Help…" at bounding box center [262, 141] width 524 height 283
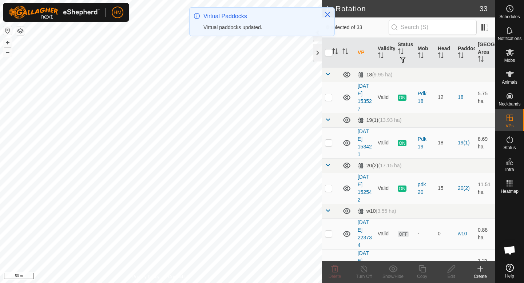
click at [481, 270] on icon at bounding box center [480, 269] width 9 height 9
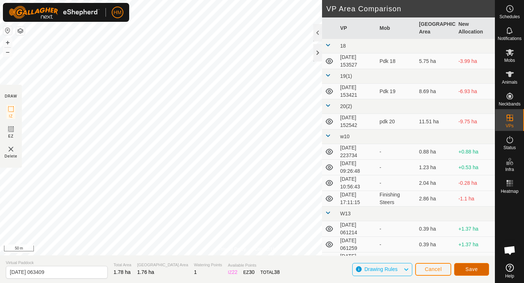
click at [472, 267] on span "Save" at bounding box center [471, 269] width 12 height 6
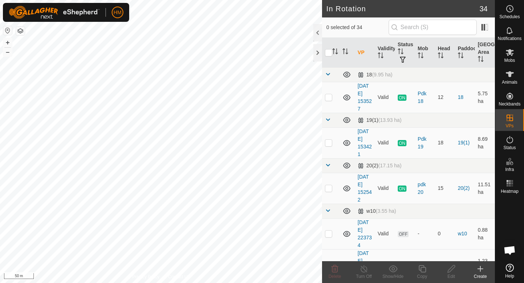
click at [482, 272] on icon at bounding box center [480, 269] width 9 height 9
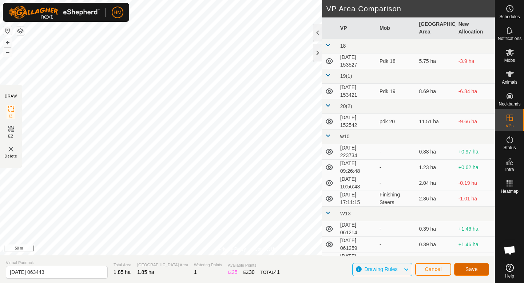
click at [476, 268] on span "Save" at bounding box center [471, 269] width 12 height 6
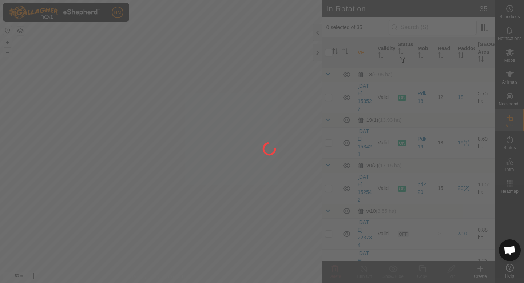
click at [208, 172] on div "HM Schedules Notifications Mobs Animals Neckbands VPs Status Infra Heatmap Help…" at bounding box center [262, 141] width 524 height 283
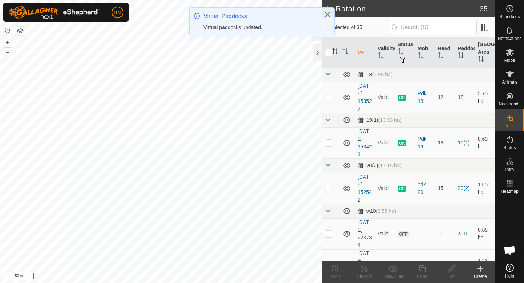
click at [480, 269] on icon at bounding box center [480, 269] width 9 height 9
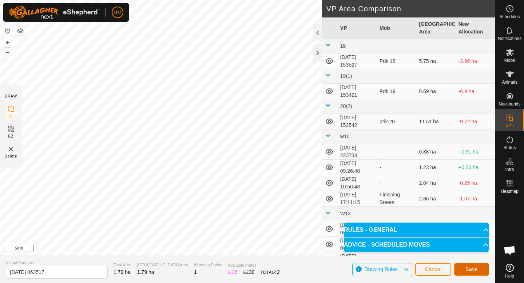
click at [470, 270] on span "Save" at bounding box center [471, 269] width 12 height 6
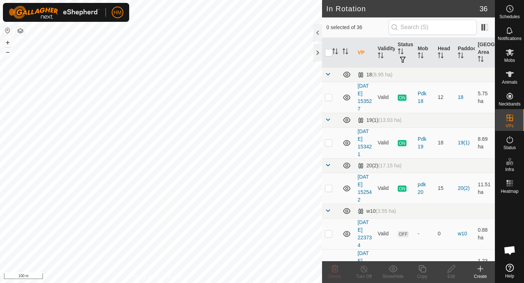
click at [481, 271] on icon at bounding box center [480, 269] width 9 height 9
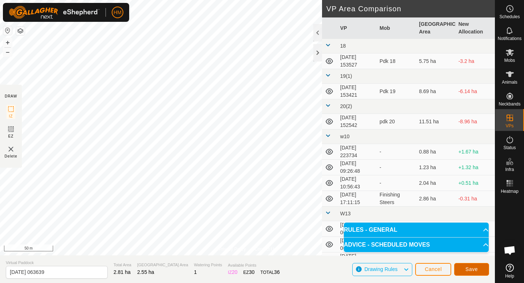
click at [480, 269] on button "Save" at bounding box center [471, 269] width 35 height 13
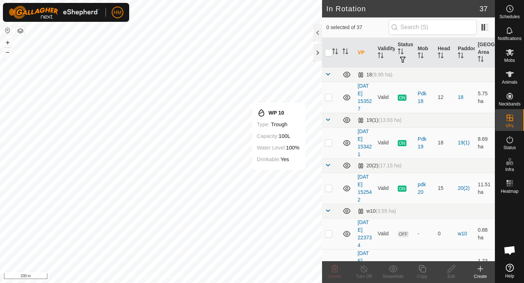
click at [481, 273] on div "Create" at bounding box center [480, 276] width 29 height 7
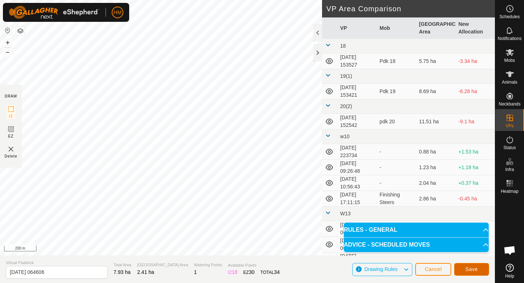
click at [470, 274] on button "Save" at bounding box center [471, 269] width 35 height 13
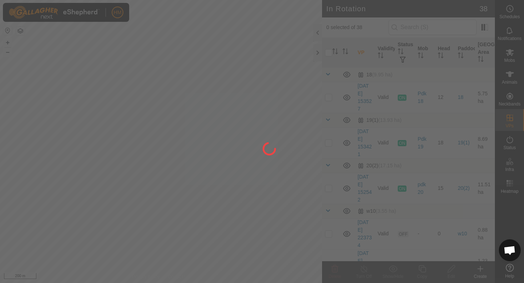
click at [511, 75] on div at bounding box center [262, 141] width 524 height 283
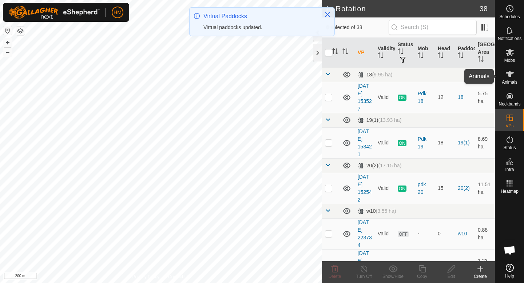
click at [511, 75] on icon at bounding box center [509, 74] width 9 height 9
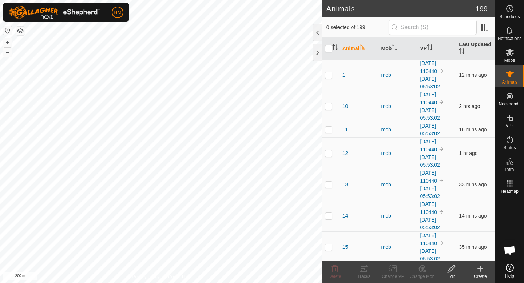
click at [329, 106] on p-checkbox at bounding box center [328, 106] width 7 height 6
checkbox input "false"
click at [329, 129] on p-checkbox at bounding box center [328, 130] width 7 height 6
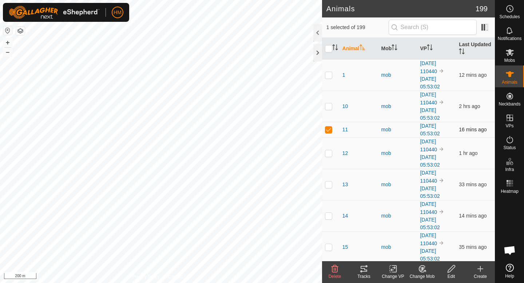
checkbox input "false"
click at [506, 76] on icon at bounding box center [509, 74] width 9 height 9
click at [510, 59] on span "Mobs" at bounding box center [509, 60] width 11 height 4
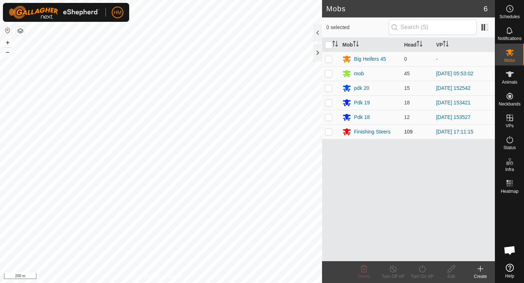
click at [328, 131] on p-checkbox at bounding box center [328, 132] width 7 height 6
checkbox input "true"
click at [424, 269] on icon at bounding box center [422, 269] width 9 height 9
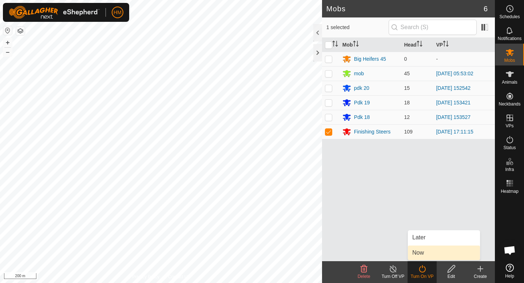
click at [421, 253] on link "Now" at bounding box center [444, 253] width 72 height 15
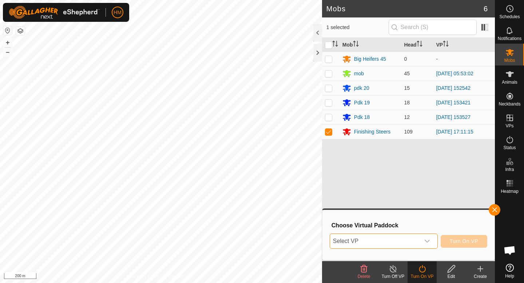
click at [404, 239] on span "Select VP" at bounding box center [375, 241] width 90 height 15
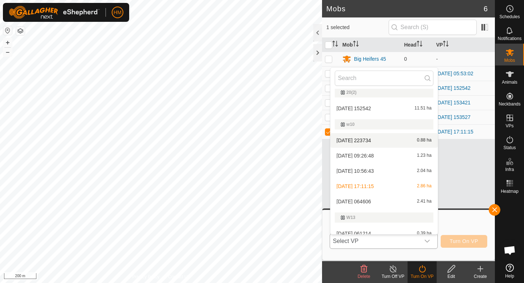
scroll to position [75, 0]
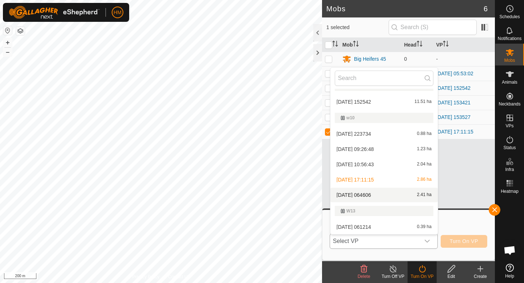
click at [366, 196] on li "[DATE] 064606 2.41 ha" at bounding box center [383, 195] width 107 height 15
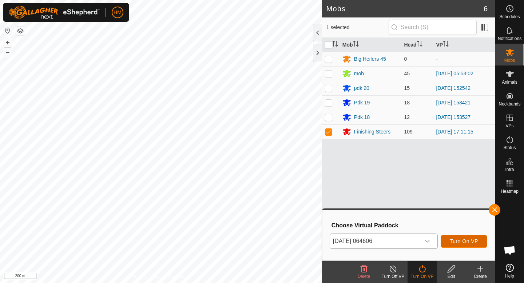
click at [472, 242] on span "Turn On VP" at bounding box center [464, 241] width 28 height 6
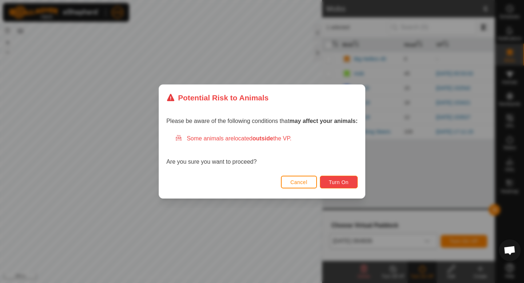
click at [345, 180] on span "Turn On" at bounding box center [339, 182] width 20 height 6
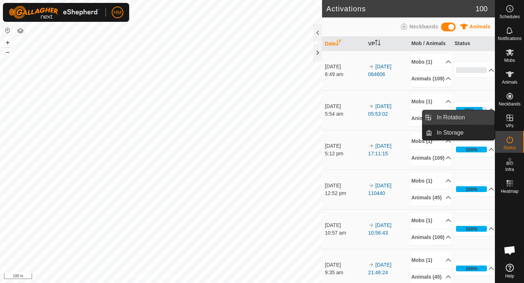
click at [455, 116] on link "In Rotation" at bounding box center [463, 117] width 62 height 15
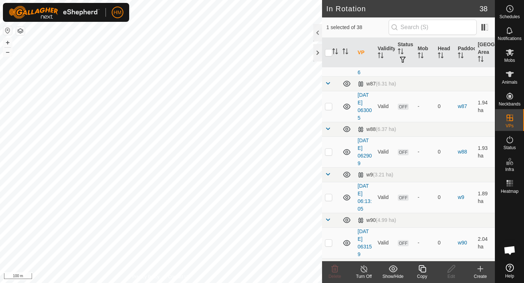
scroll to position [1180, 0]
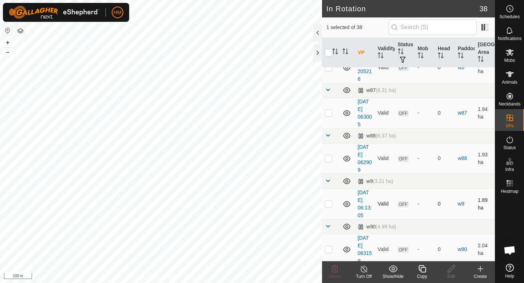
click at [330, 204] on p-checkbox at bounding box center [328, 204] width 7 height 6
checkbox input "true"
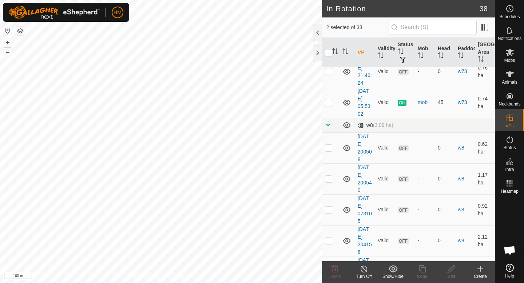
scroll to position [916, 0]
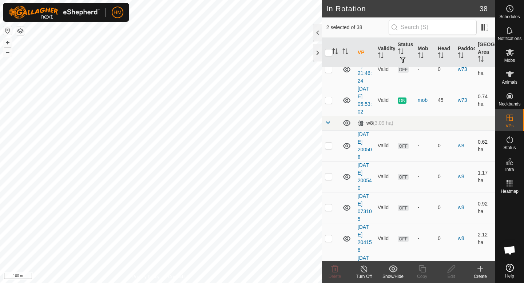
click at [326, 147] on p-checkbox at bounding box center [328, 146] width 7 height 6
checkbox input "true"
click at [328, 176] on p-checkbox at bounding box center [328, 177] width 7 height 6
checkbox input "true"
click at [327, 206] on p-checkbox at bounding box center [328, 207] width 7 height 6
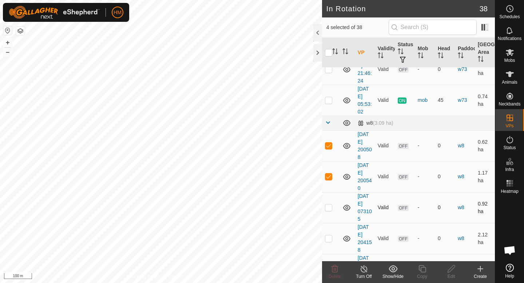
checkbox input "true"
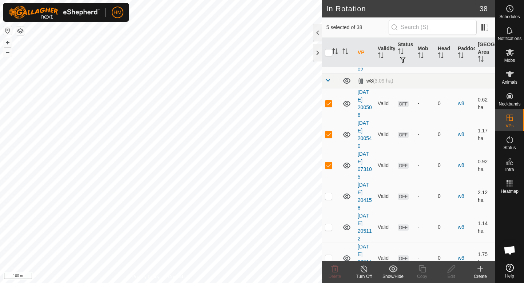
scroll to position [961, 0]
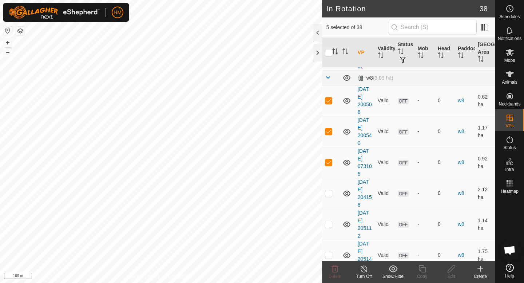
click at [328, 193] on p-checkbox at bounding box center [328, 193] width 7 height 6
checkbox input "true"
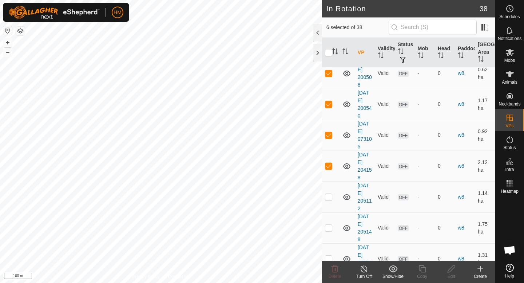
scroll to position [989, 0]
click at [329, 197] on p-checkbox at bounding box center [328, 196] width 7 height 6
checkbox input "true"
click at [329, 228] on p-checkbox at bounding box center [328, 227] width 7 height 6
checkbox input "true"
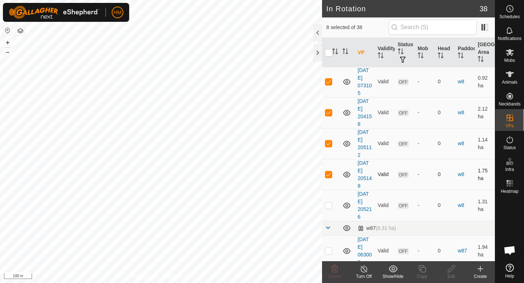
scroll to position [1045, 0]
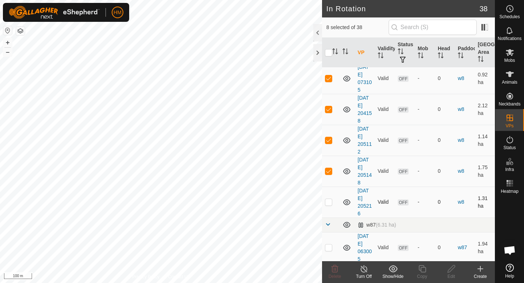
click at [330, 204] on p-checkbox at bounding box center [328, 202] width 7 height 6
click at [330, 202] on p-checkbox at bounding box center [328, 202] width 7 height 6
checkbox input "true"
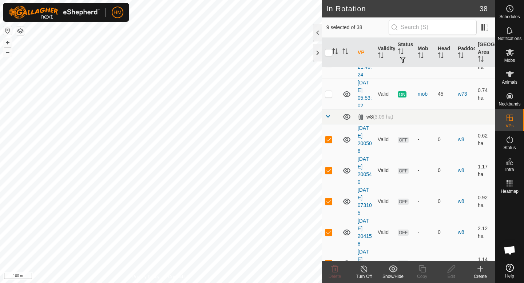
scroll to position [922, 0]
click at [331, 139] on p-checkbox at bounding box center [328, 140] width 7 height 6
checkbox input "true"
click at [327, 172] on p-checkbox at bounding box center [328, 171] width 7 height 6
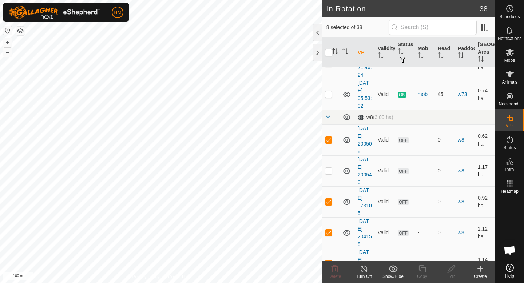
click at [327, 172] on p-checkbox at bounding box center [328, 171] width 7 height 6
checkbox input "true"
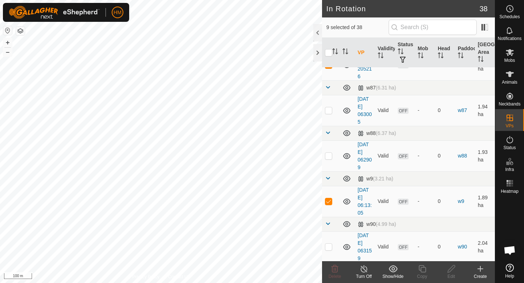
scroll to position [1194, 0]
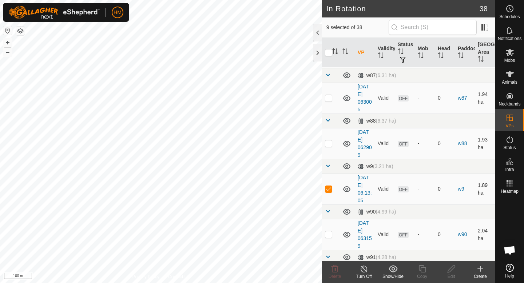
click at [328, 191] on p-checkbox at bounding box center [328, 189] width 7 height 6
checkbox input "false"
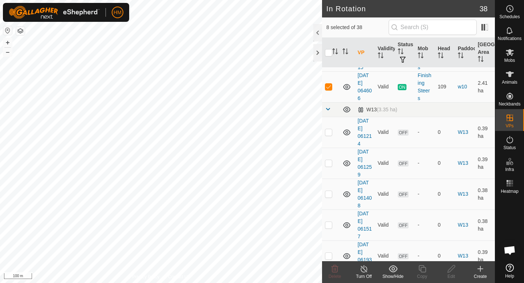
scroll to position [271, 0]
click at [329, 84] on p-checkbox at bounding box center [328, 86] width 7 height 6
checkbox input "false"
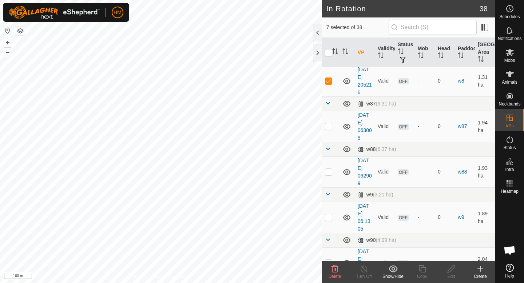
scroll to position [1167, 0]
click at [331, 218] on p-checkbox at bounding box center [328, 217] width 7 height 6
checkbox input "true"
click at [333, 270] on icon at bounding box center [334, 269] width 9 height 9
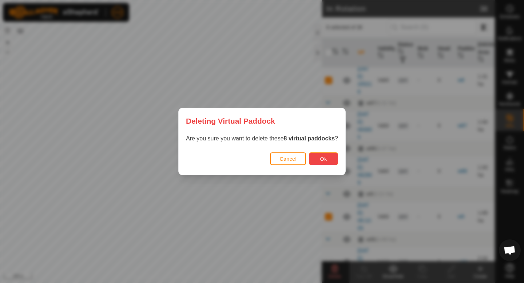
click at [324, 155] on button "Ok" at bounding box center [323, 158] width 29 height 13
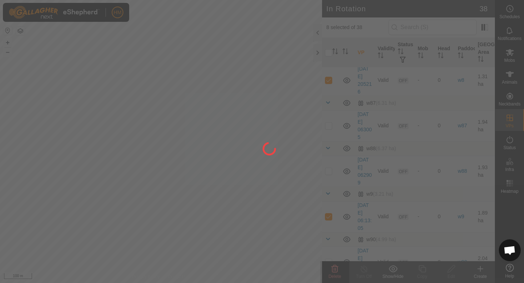
checkbox input "false"
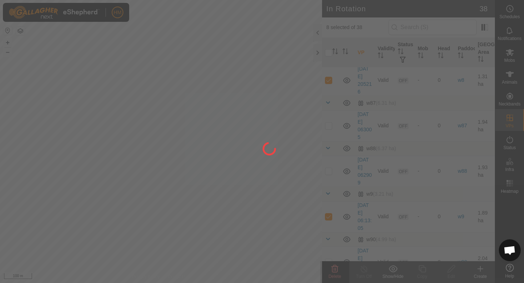
checkbox input "false"
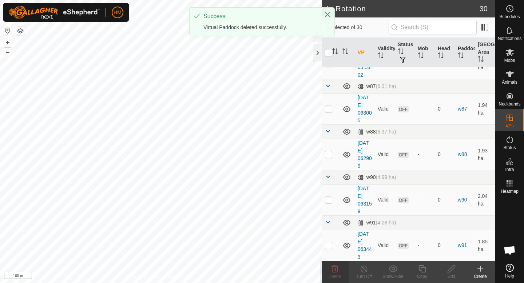
scroll to position [953, 0]
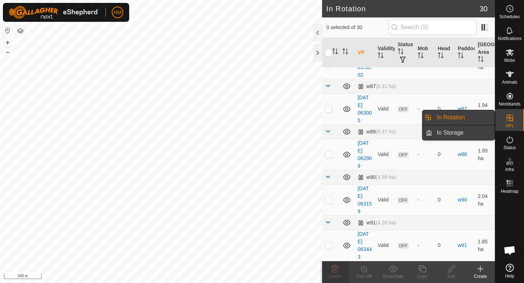
click at [455, 128] on link "In Storage" at bounding box center [463, 133] width 62 height 15
